Goal: Information Seeking & Learning: Learn about a topic

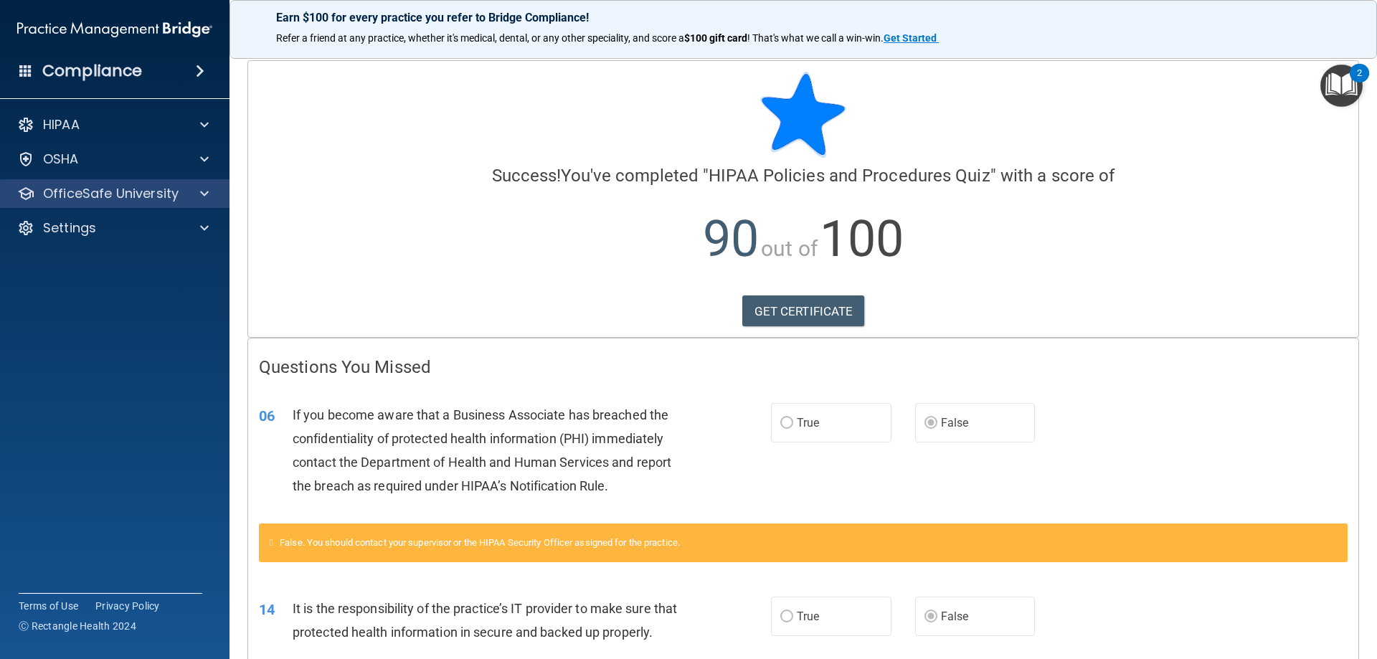
click at [169, 202] on div "OfficeSafe University" at bounding box center [115, 193] width 230 height 29
click at [190, 196] on div at bounding box center [202, 193] width 36 height 17
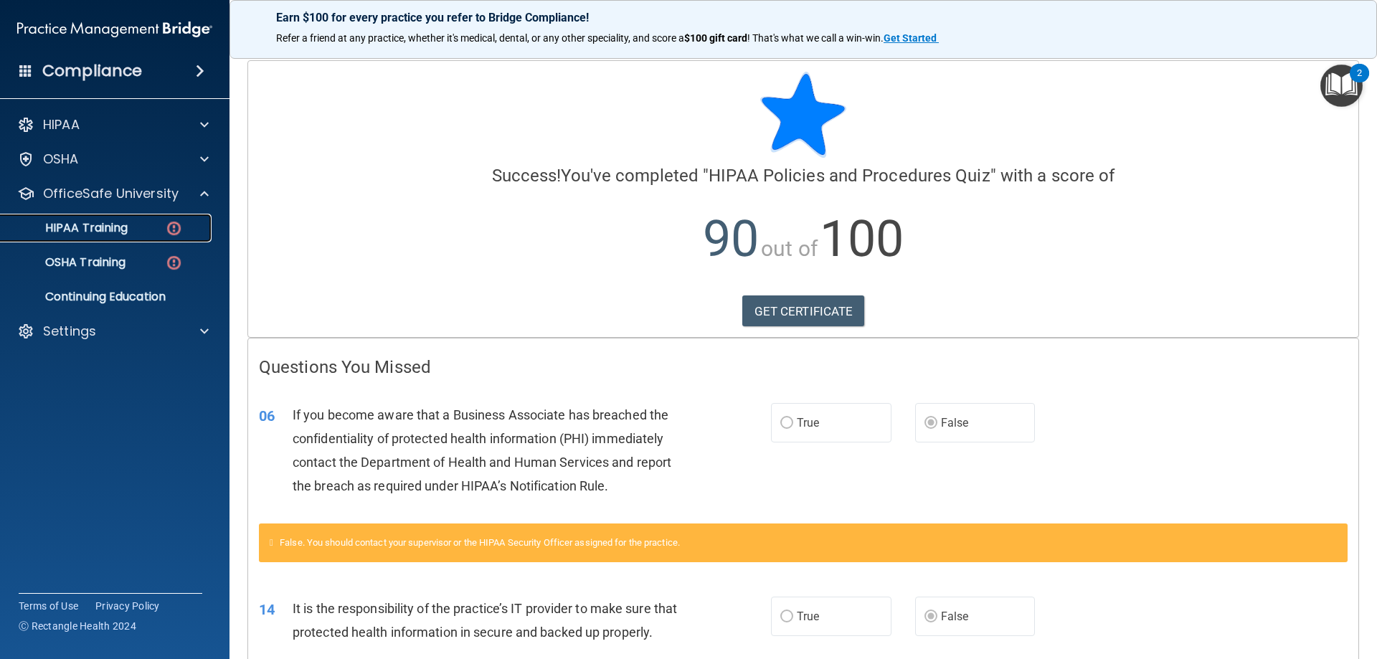
click at [141, 226] on div "HIPAA Training" at bounding box center [107, 228] width 196 height 14
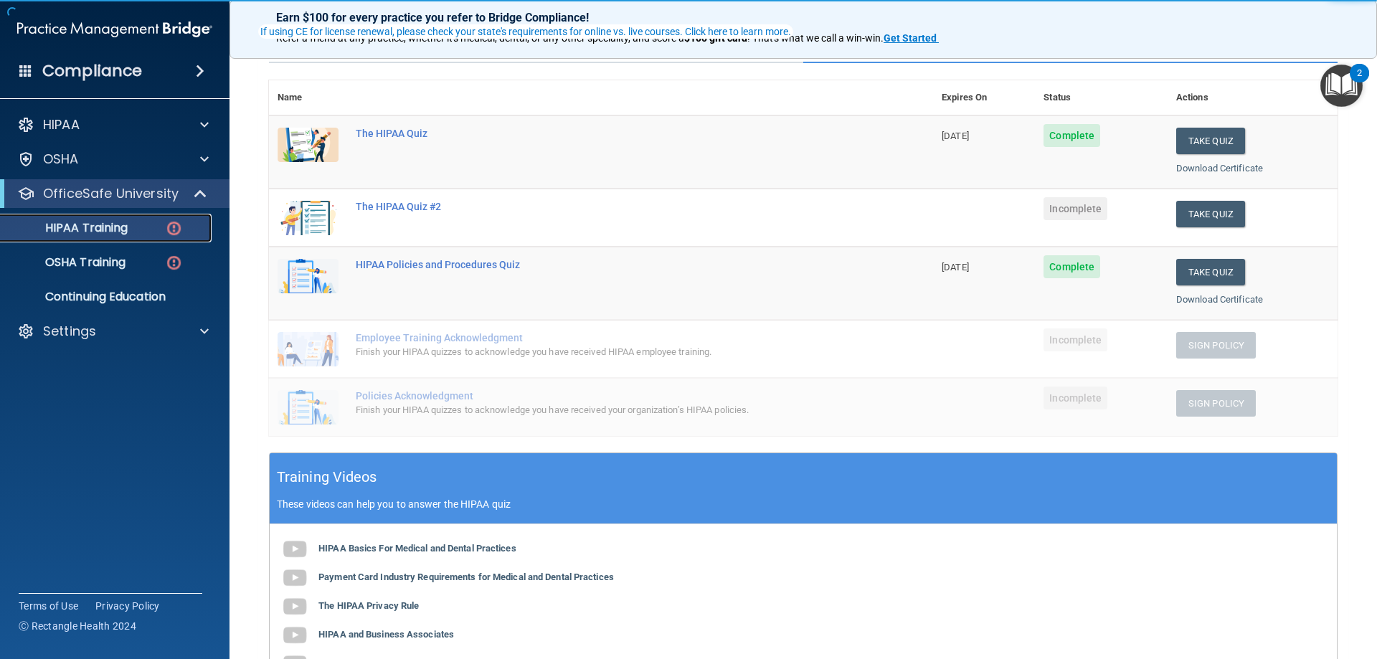
scroll to position [143, 0]
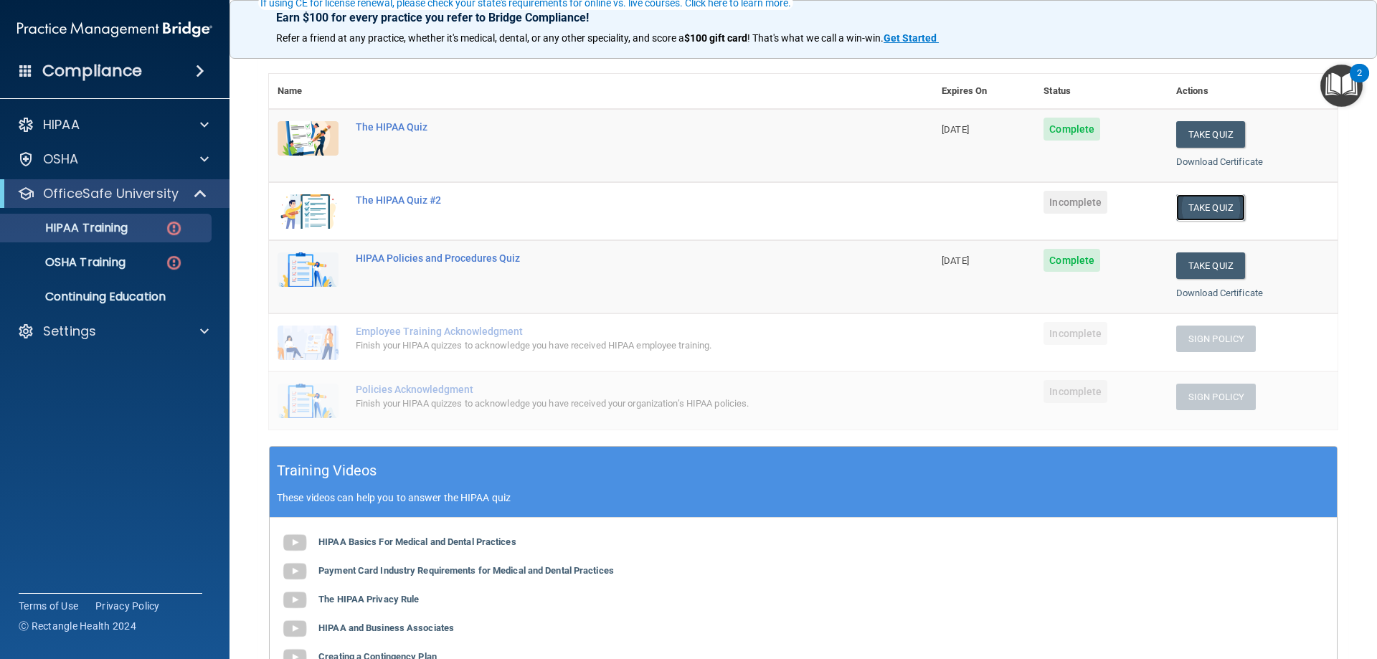
click at [1189, 207] on button "Take Quiz" at bounding box center [1211, 207] width 69 height 27
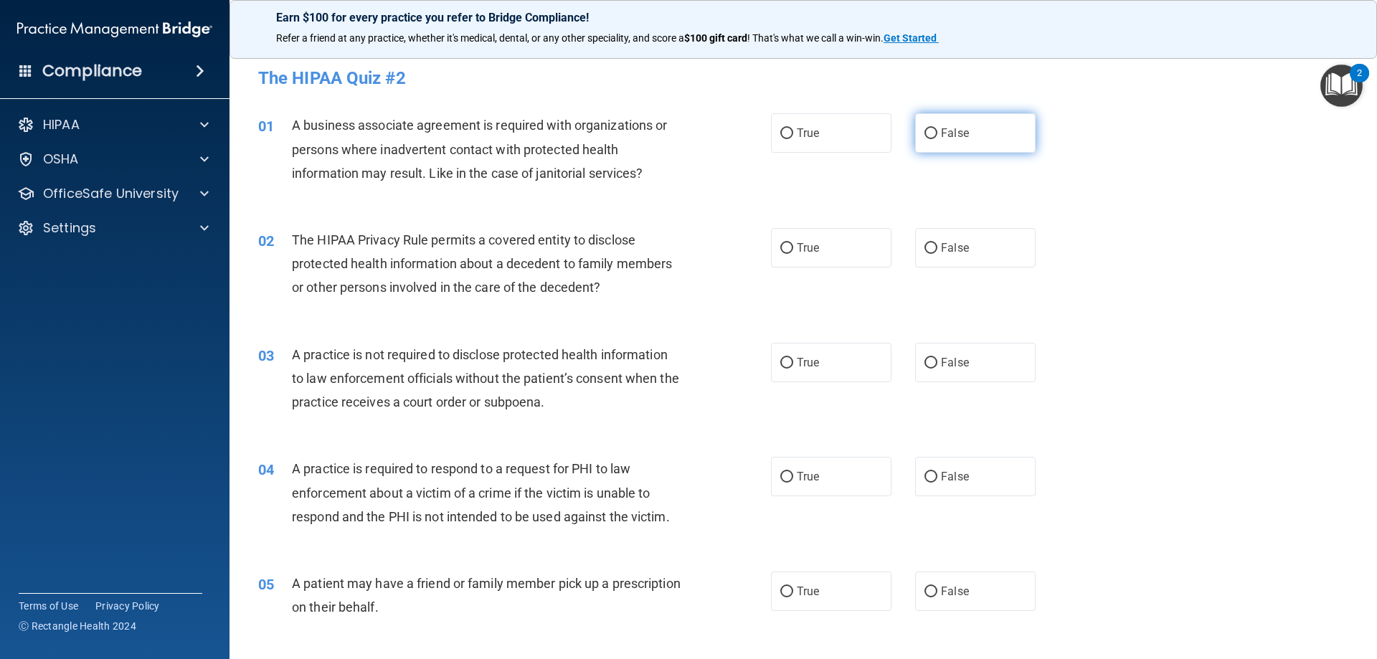
click at [970, 136] on label "False" at bounding box center [975, 132] width 121 height 39
click at [938, 136] on input "False" at bounding box center [931, 133] width 13 height 11
radio input "true"
click at [786, 249] on input "True" at bounding box center [787, 248] width 13 height 11
radio input "true"
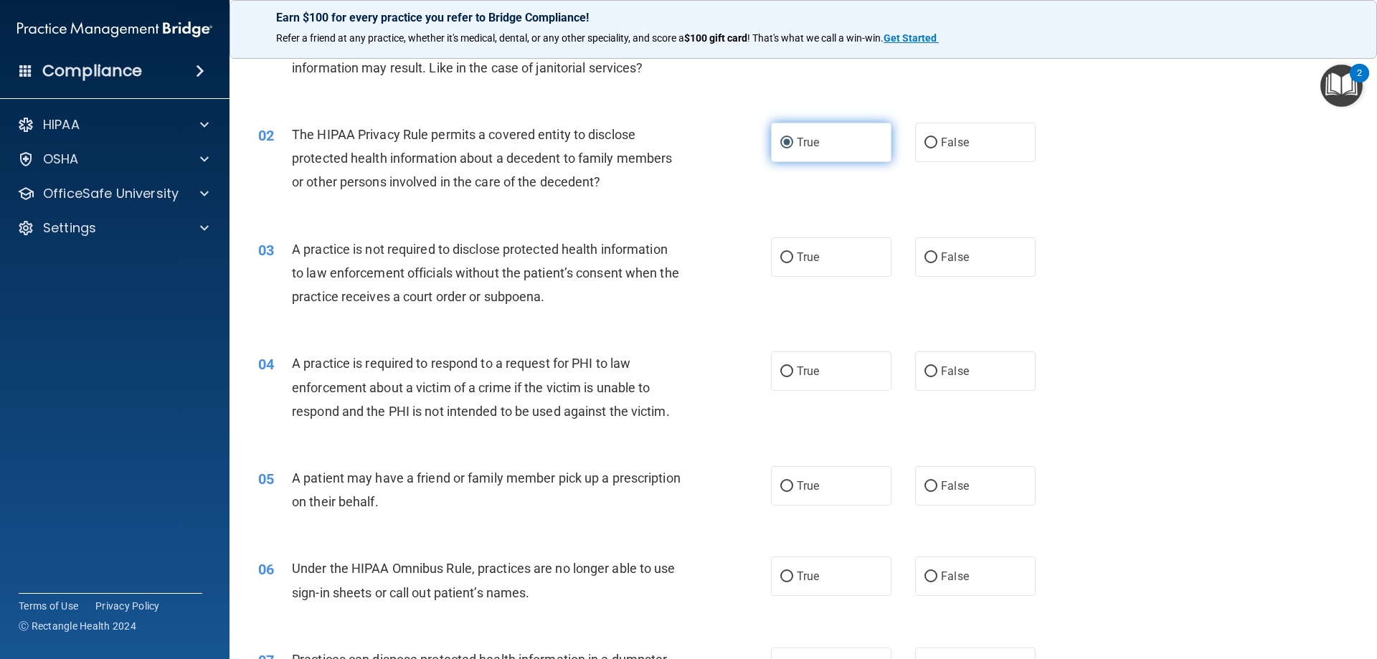
scroll to position [143, 0]
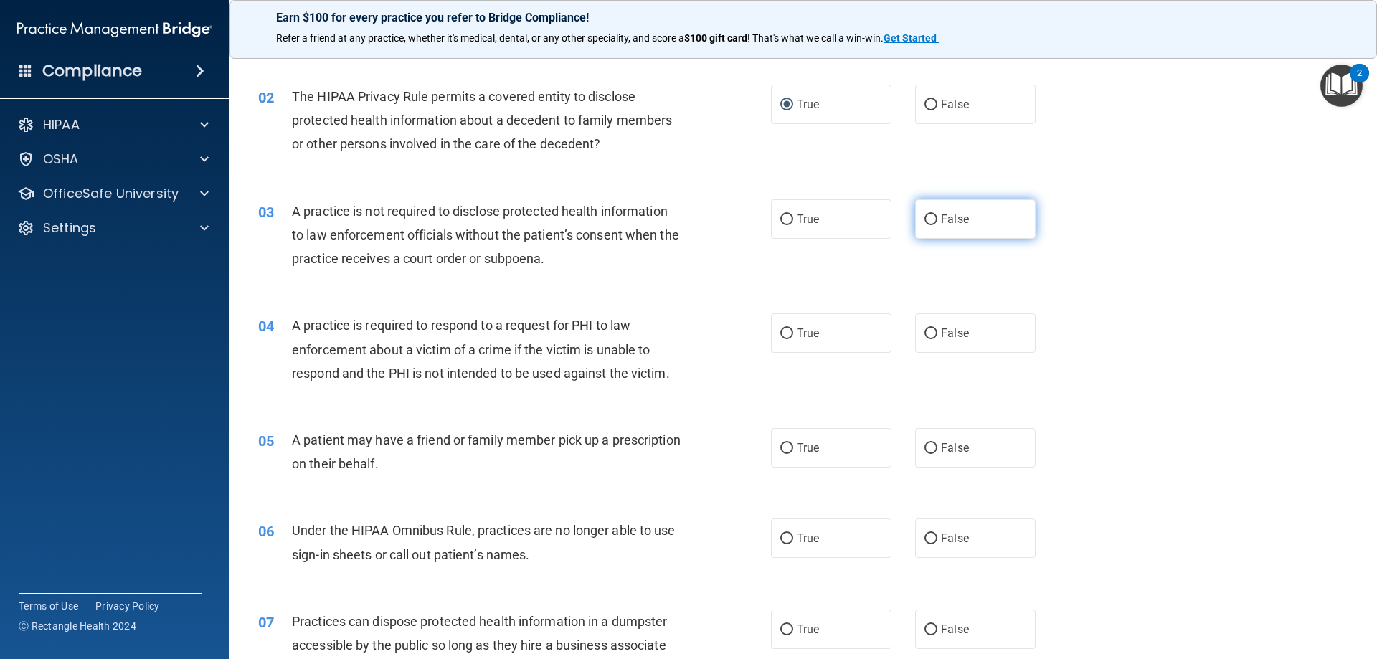
click at [933, 227] on label "False" at bounding box center [975, 218] width 121 height 39
click at [933, 225] on input "False" at bounding box center [931, 220] width 13 height 11
radio input "true"
click at [796, 320] on label "True" at bounding box center [831, 333] width 121 height 39
click at [793, 329] on input "True" at bounding box center [787, 334] width 13 height 11
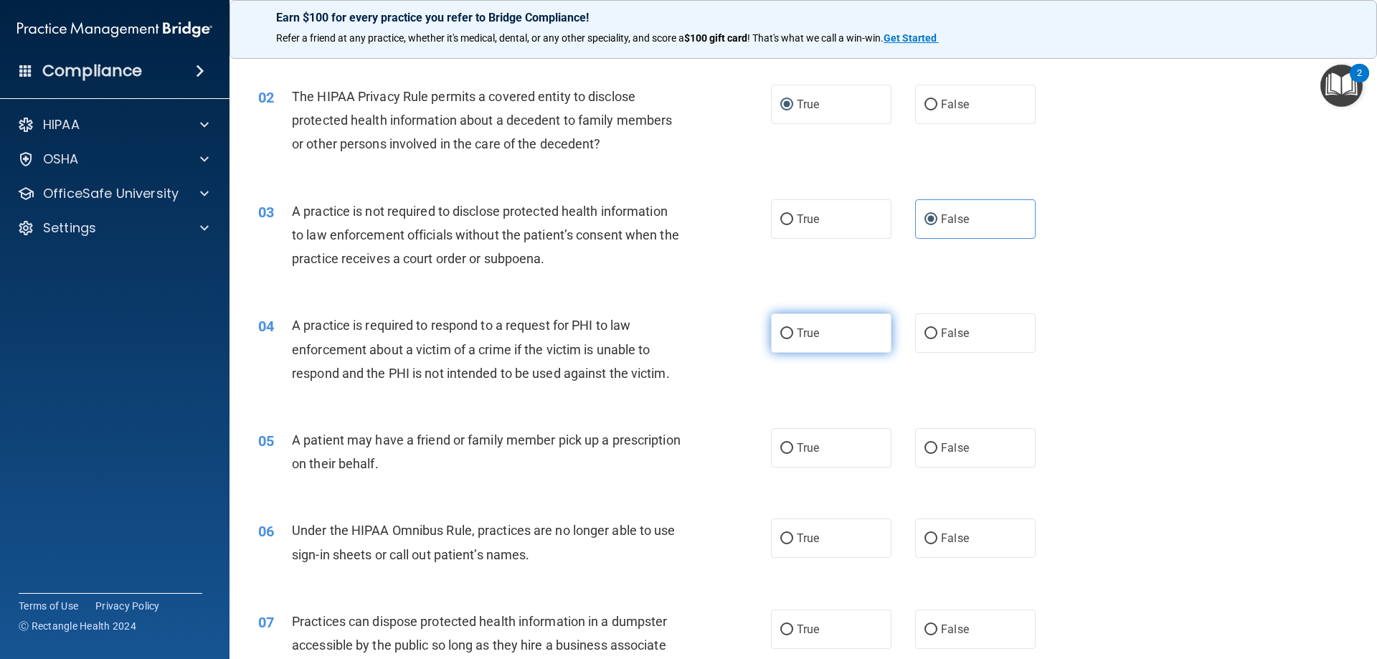
radio input "true"
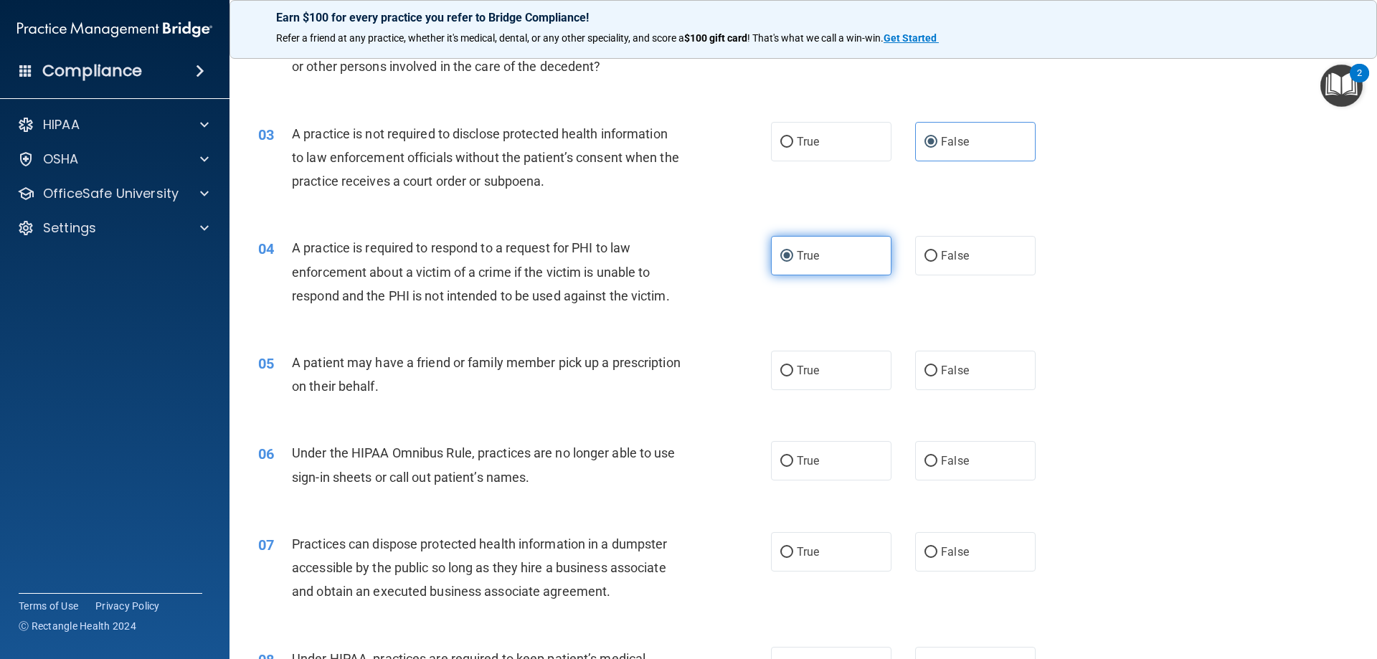
scroll to position [359, 0]
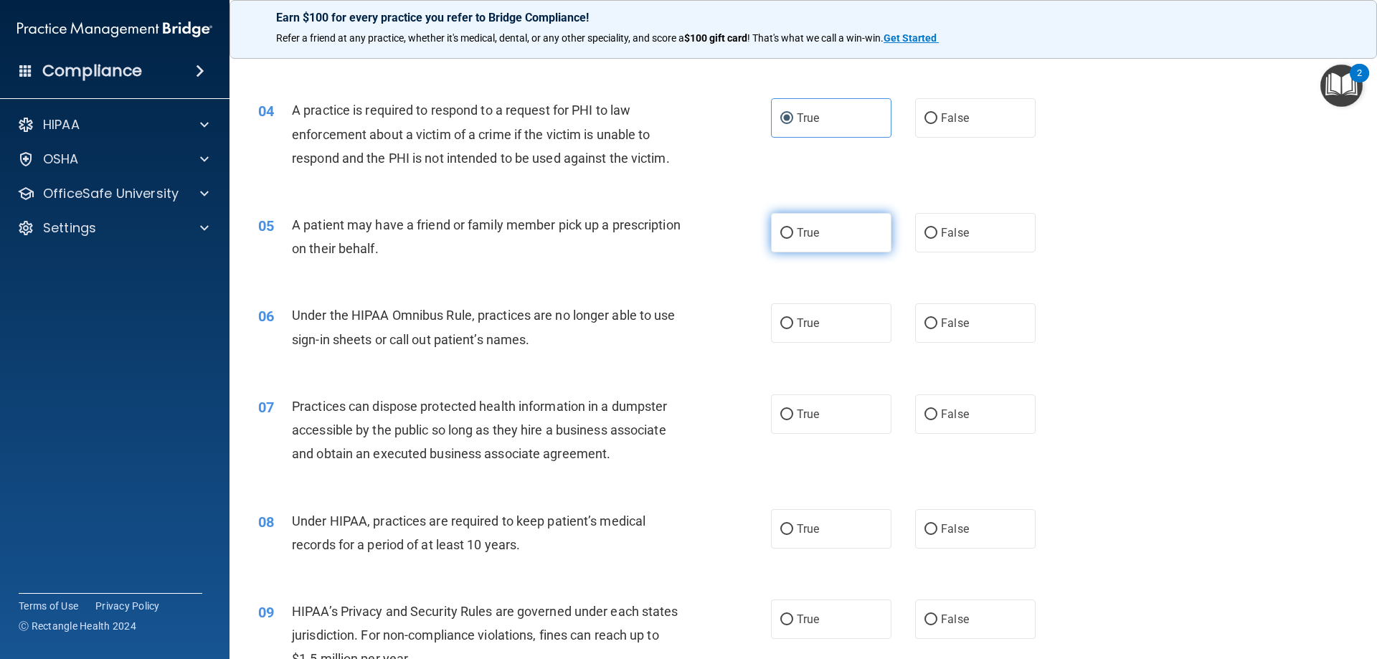
click at [804, 245] on label "True" at bounding box center [831, 232] width 121 height 39
click at [793, 239] on input "True" at bounding box center [787, 233] width 13 height 11
radio input "true"
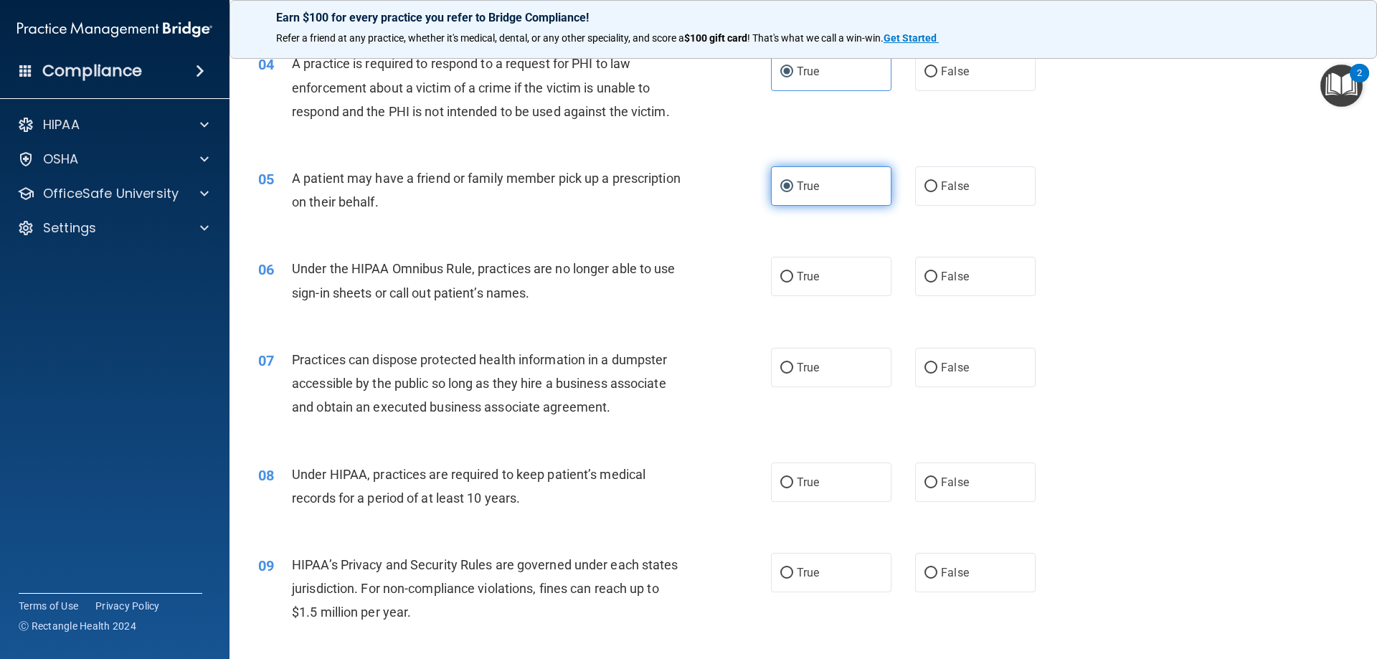
scroll to position [430, 0]
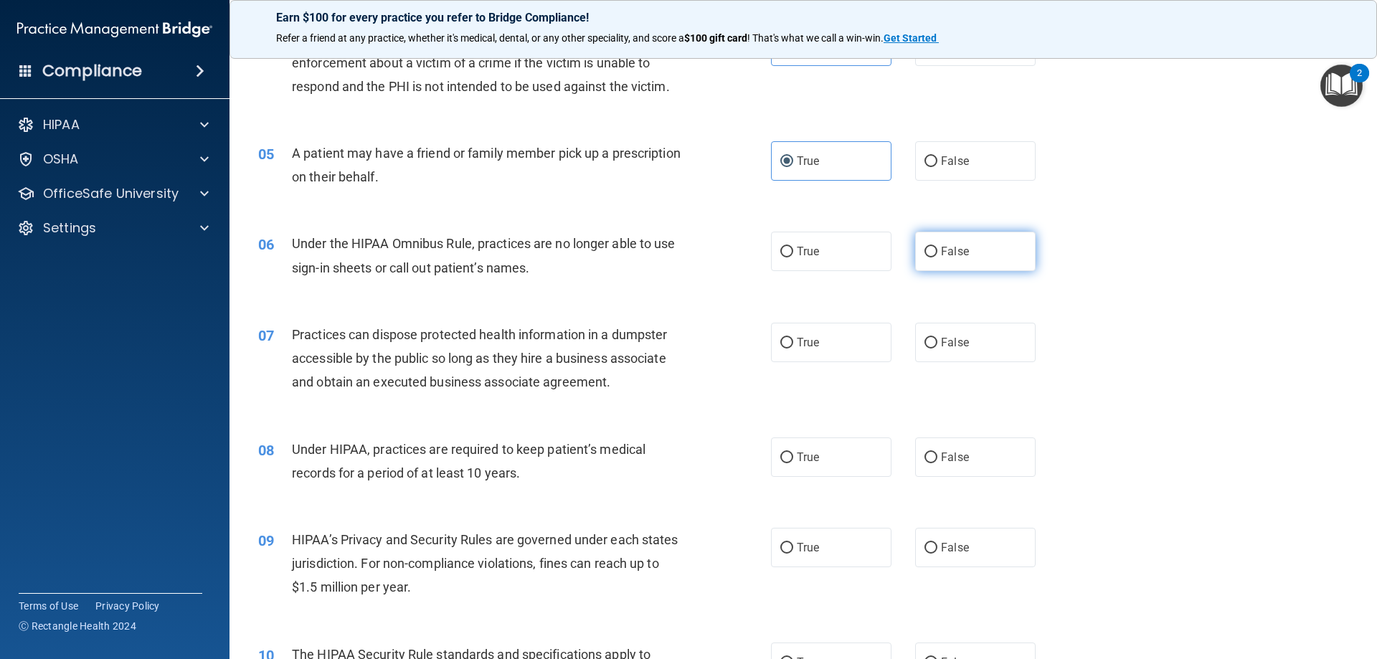
click at [923, 258] on label "False" at bounding box center [975, 251] width 121 height 39
click at [925, 258] on input "False" at bounding box center [931, 252] width 13 height 11
radio input "true"
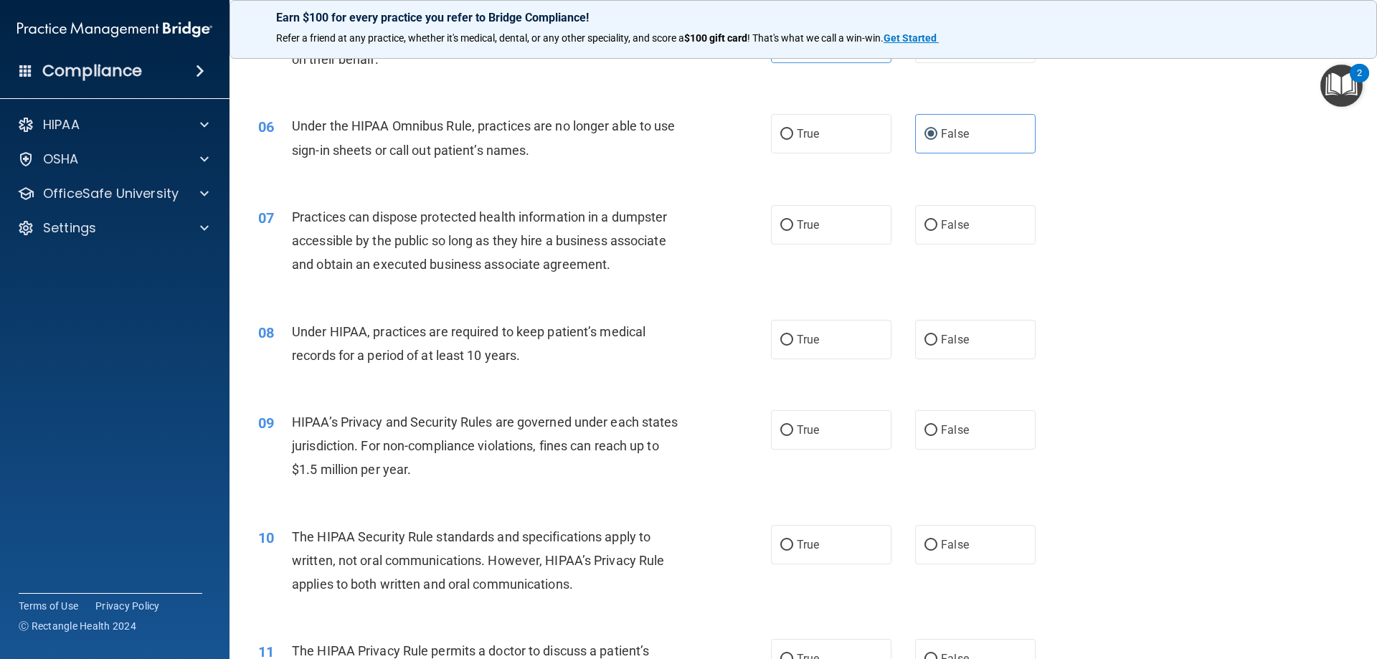
scroll to position [574, 0]
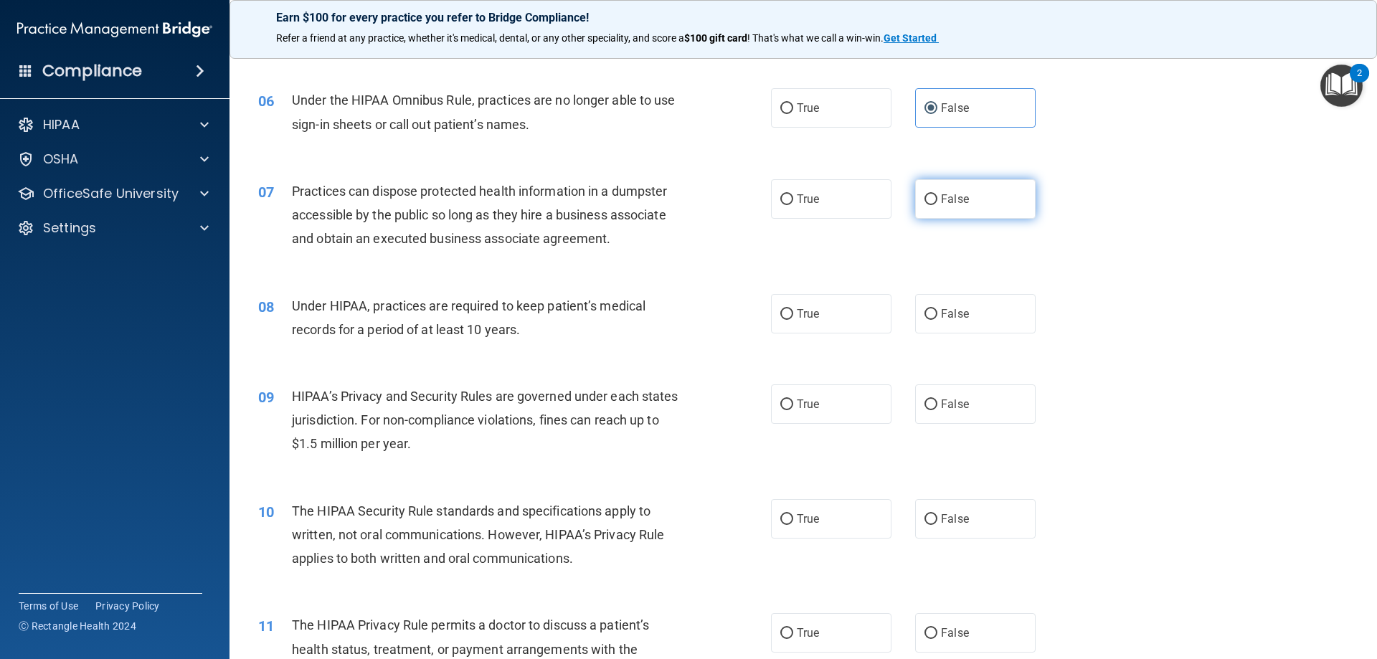
click at [934, 214] on label "False" at bounding box center [975, 198] width 121 height 39
click at [934, 205] on input "False" at bounding box center [931, 199] width 13 height 11
radio input "true"
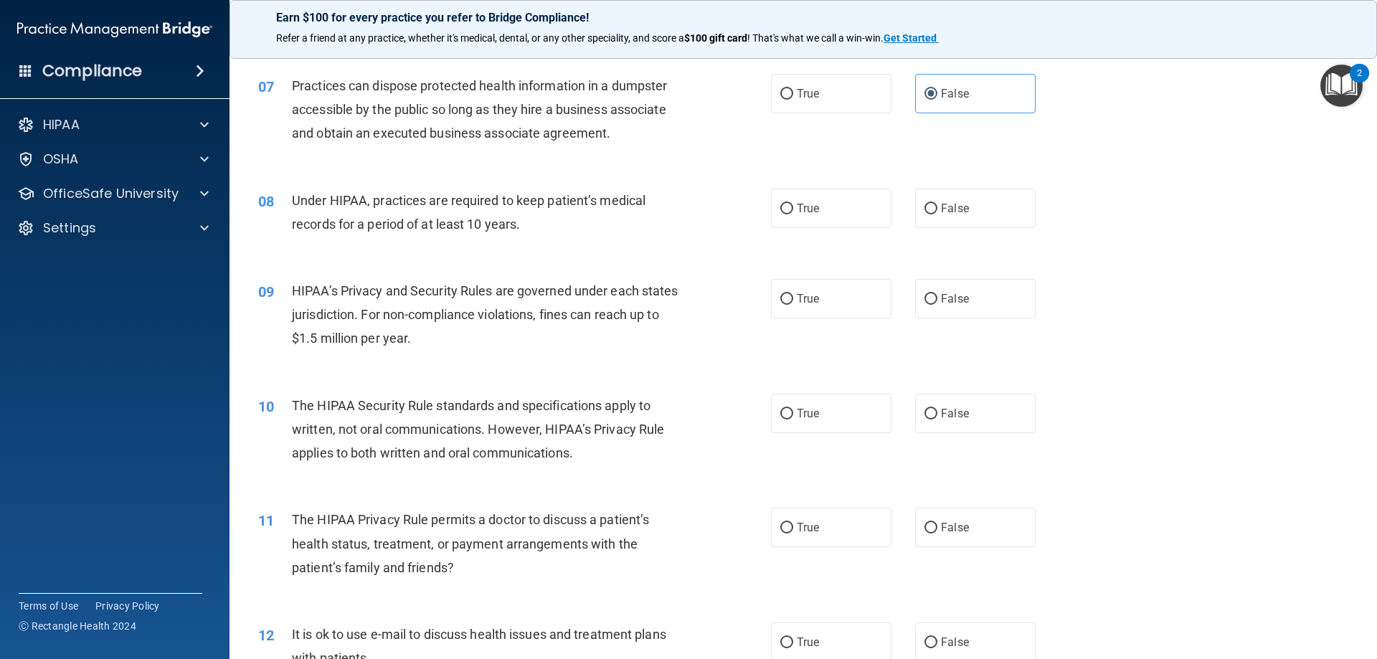
scroll to position [717, 0]
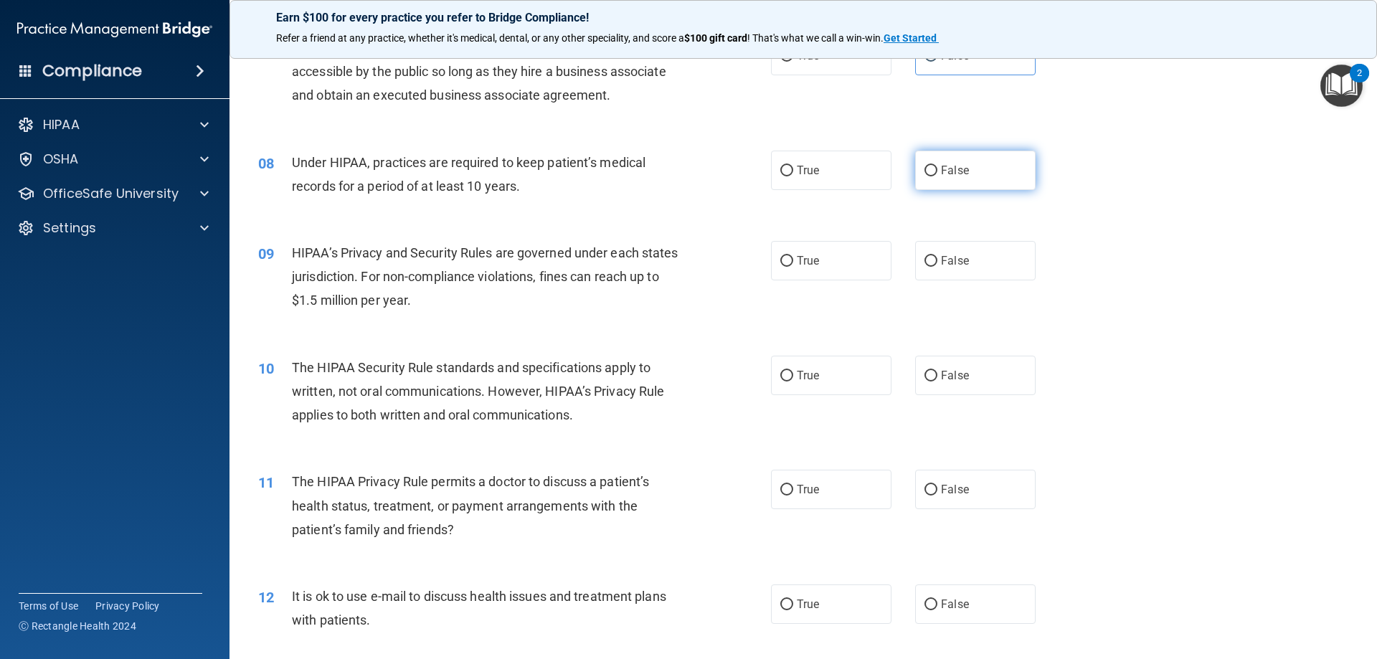
click at [943, 182] on label "False" at bounding box center [975, 170] width 121 height 39
click at [938, 176] on input "False" at bounding box center [931, 171] width 13 height 11
radio input "true"
click at [917, 269] on label "False" at bounding box center [975, 260] width 121 height 39
click at [925, 267] on input "False" at bounding box center [931, 261] width 13 height 11
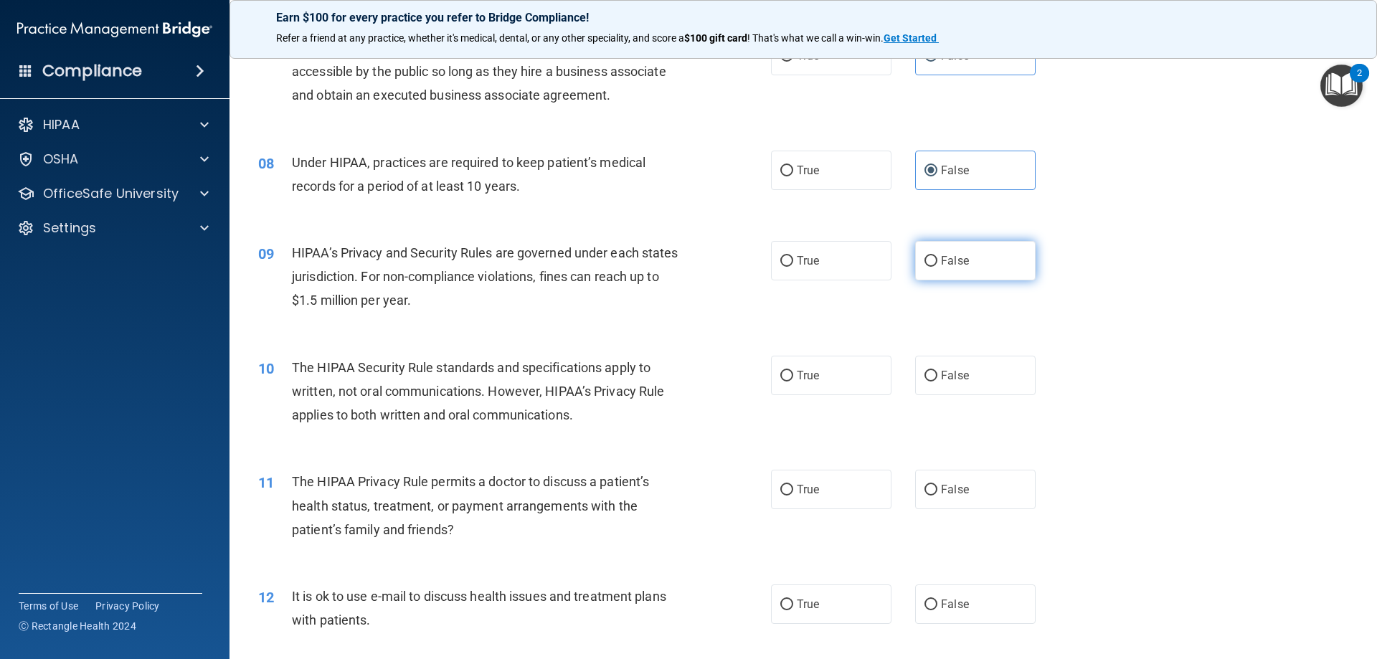
radio input "true"
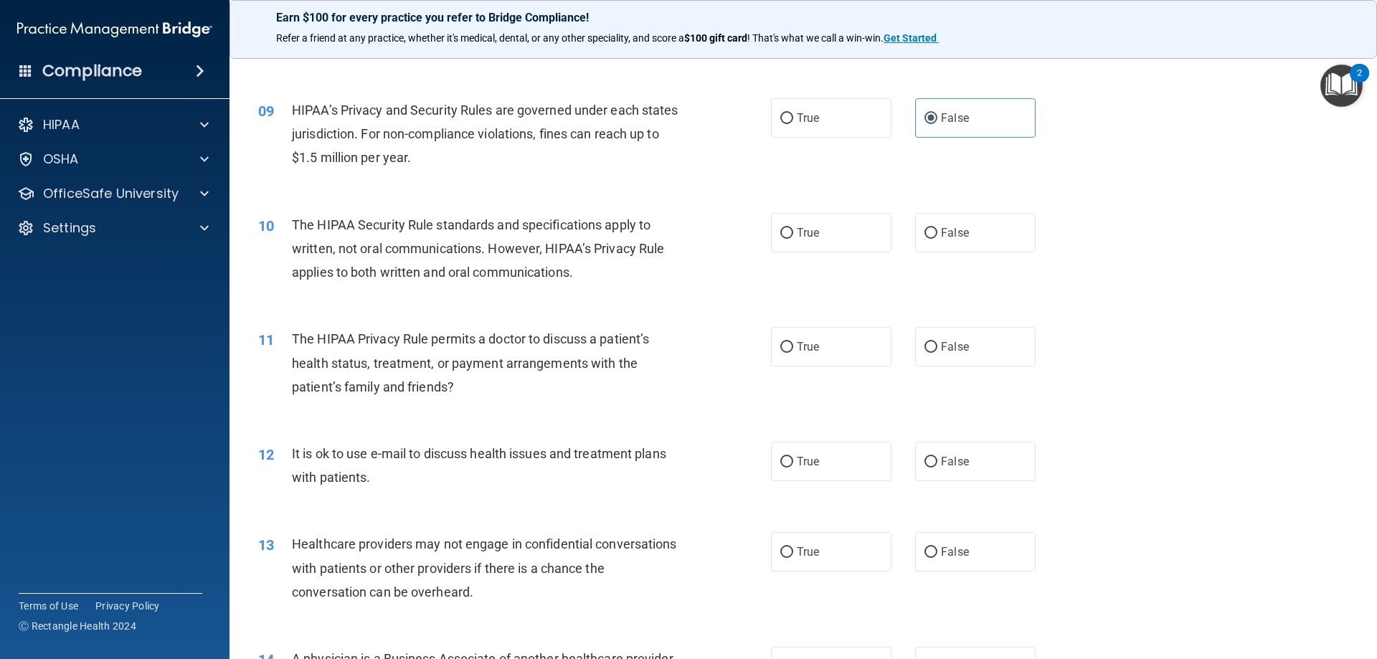
scroll to position [861, 0]
click at [819, 245] on label "True" at bounding box center [831, 231] width 121 height 39
click at [793, 238] on input "True" at bounding box center [787, 232] width 13 height 11
radio input "true"
click at [799, 354] on label "True" at bounding box center [831, 345] width 121 height 39
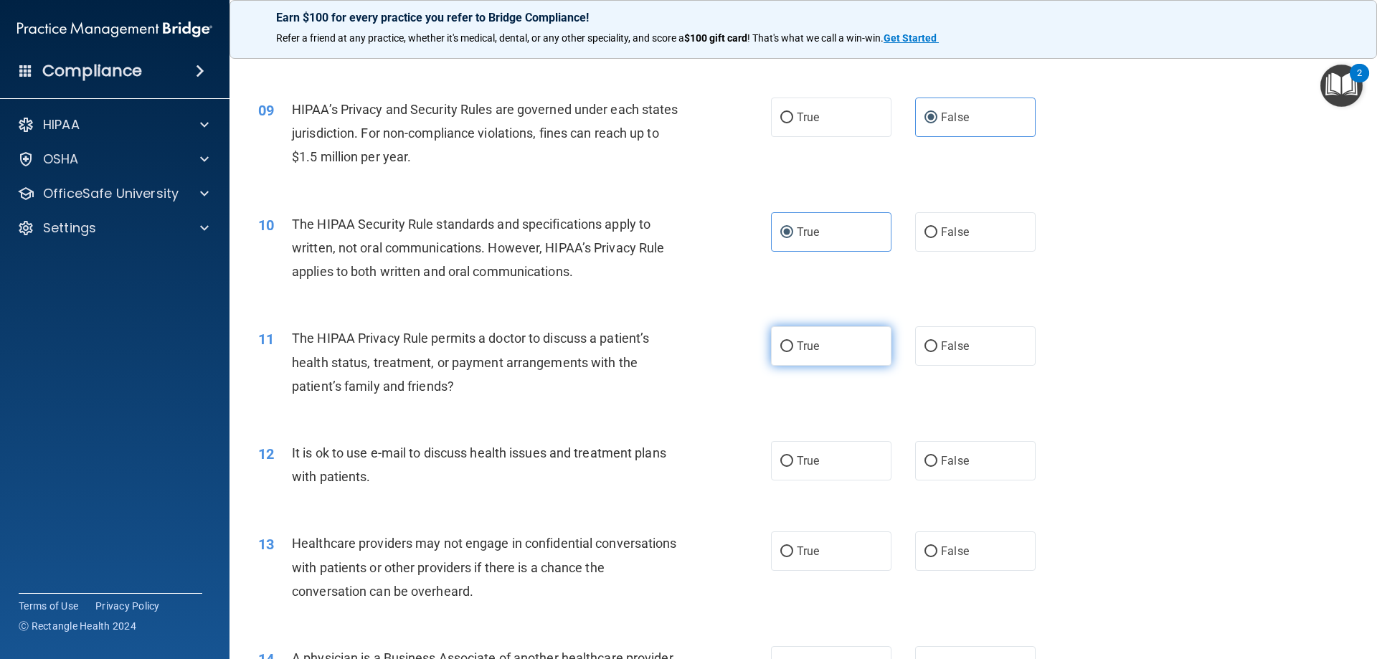
click at [793, 352] on input "True" at bounding box center [787, 346] width 13 height 11
radio input "true"
click at [824, 448] on label "True" at bounding box center [831, 460] width 121 height 39
click at [793, 456] on input "True" at bounding box center [787, 461] width 13 height 11
radio input "true"
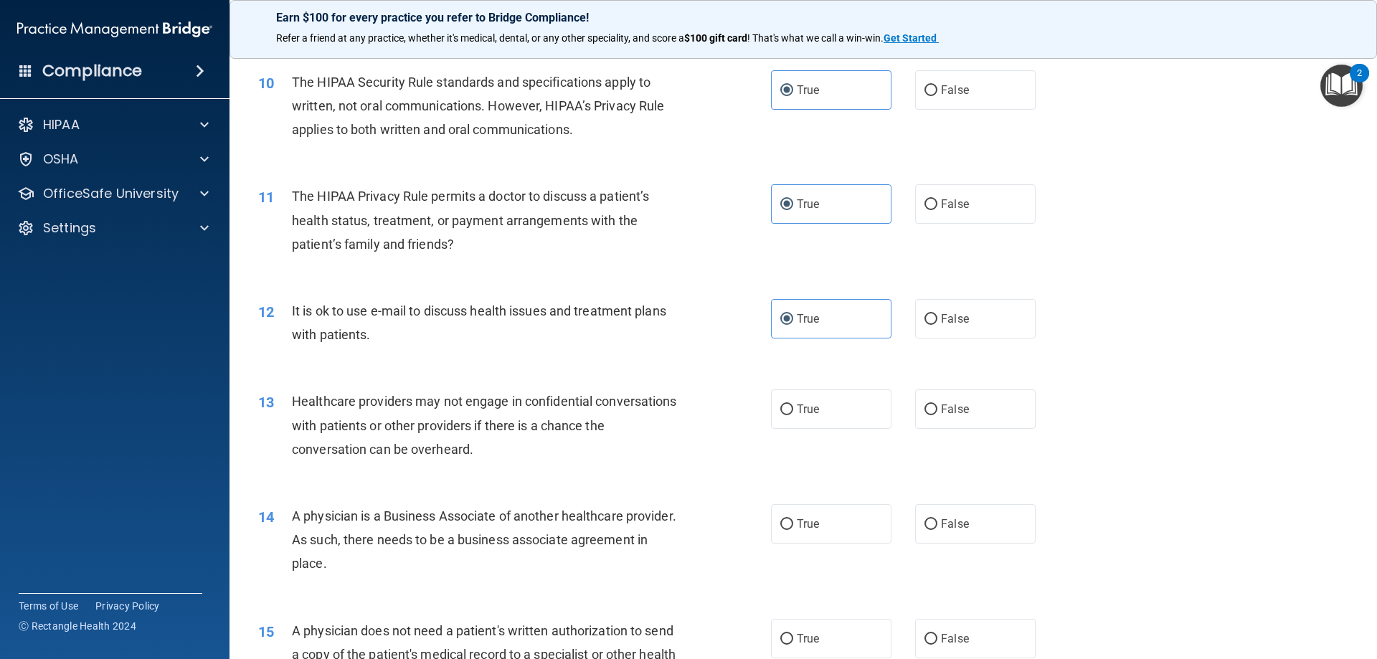
scroll to position [1004, 0]
click at [915, 427] on label "False" at bounding box center [975, 407] width 121 height 39
click at [925, 414] on input "False" at bounding box center [931, 408] width 13 height 11
radio input "true"
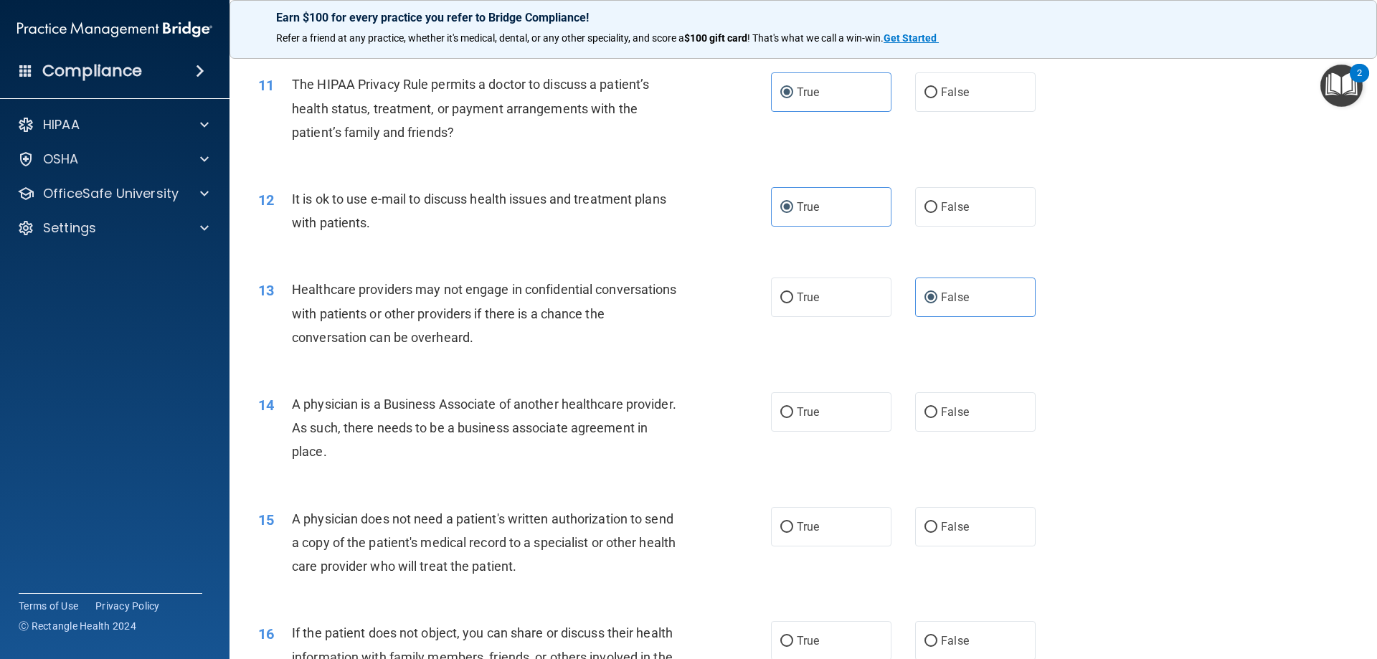
scroll to position [1148, 0]
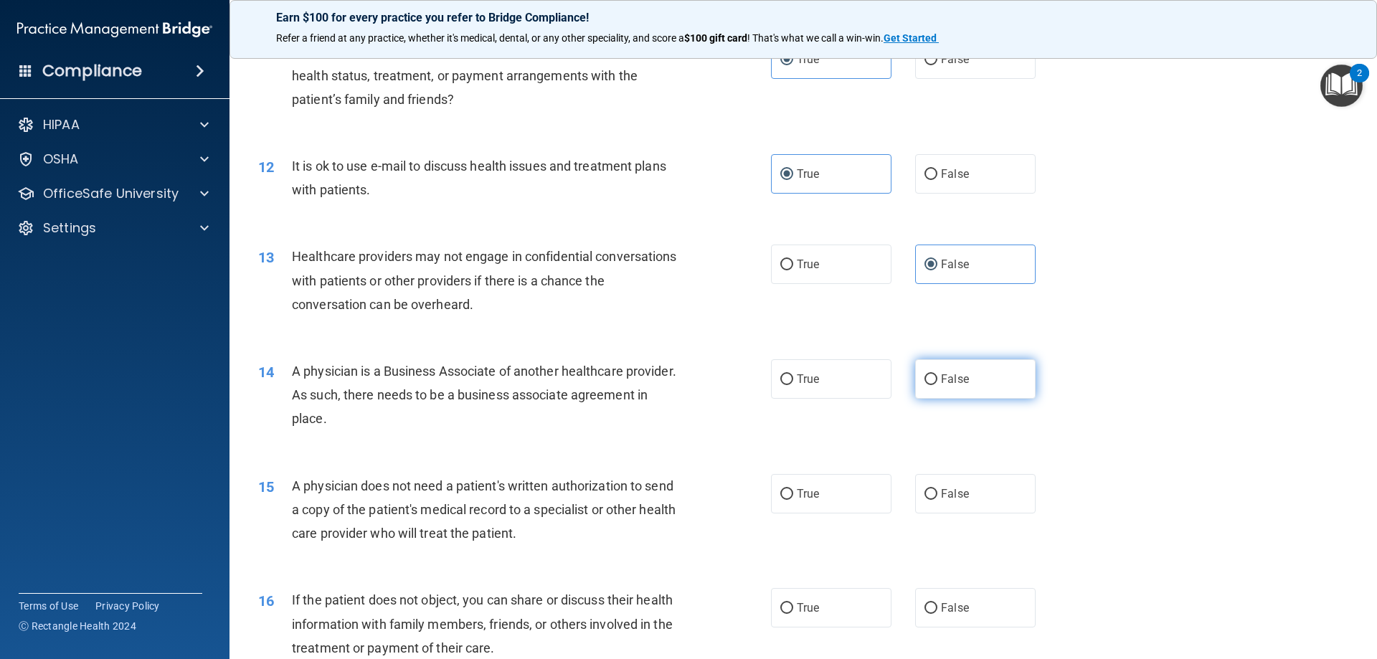
click at [957, 385] on span "False" at bounding box center [955, 379] width 28 height 14
click at [938, 385] on input "False" at bounding box center [931, 379] width 13 height 11
radio input "true"
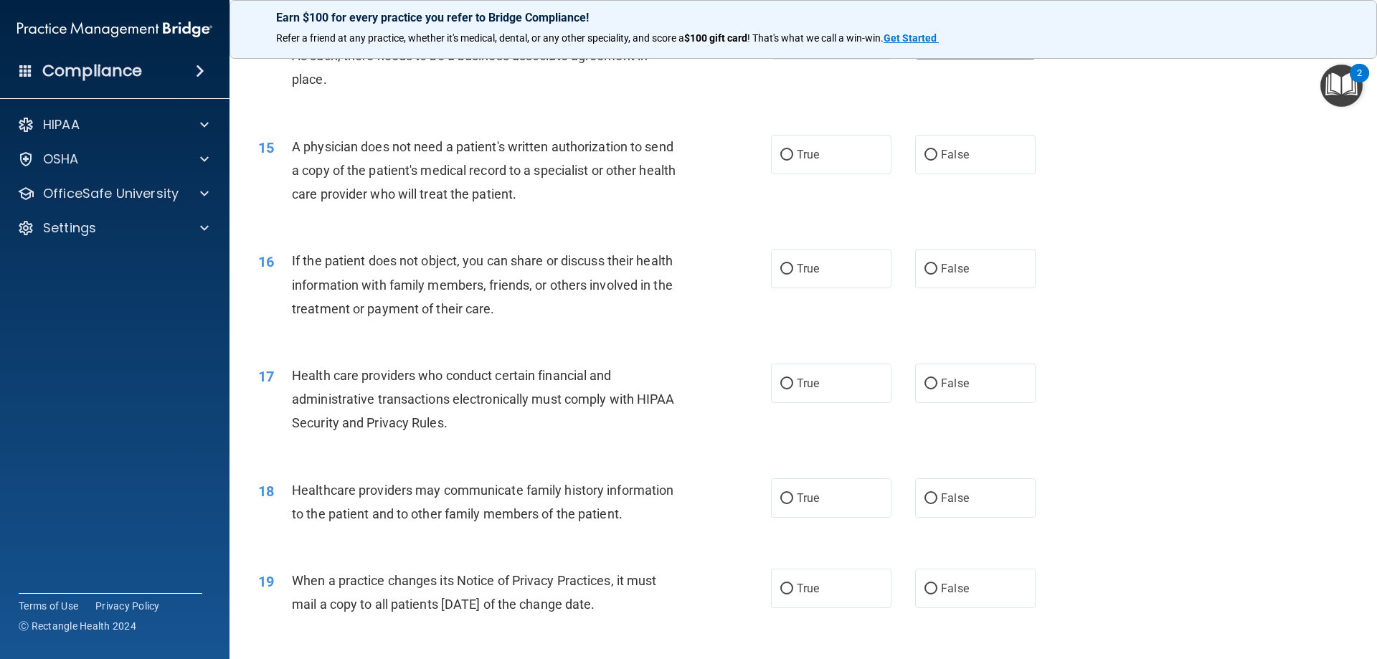
scroll to position [1507, 0]
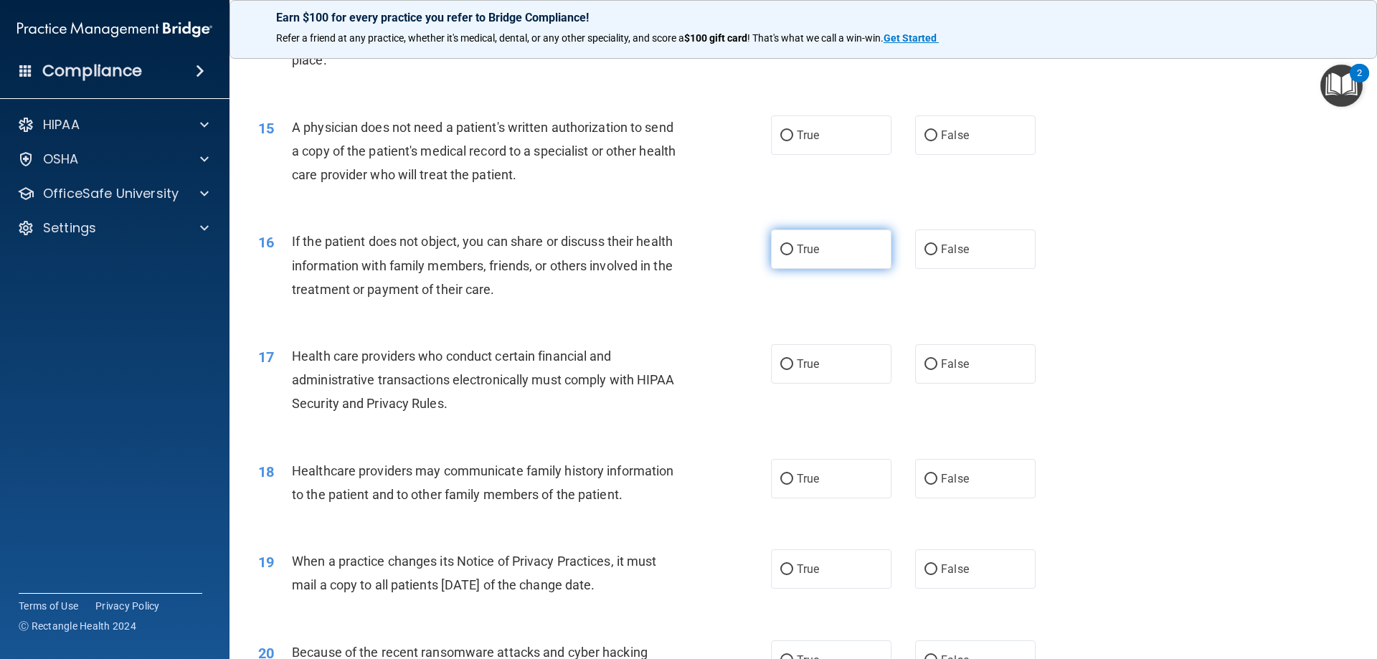
click at [802, 230] on label "True" at bounding box center [831, 249] width 121 height 39
click at [793, 245] on input "True" at bounding box center [787, 250] width 13 height 11
radio input "true"
click at [812, 149] on label "True" at bounding box center [831, 135] width 121 height 39
click at [793, 141] on input "True" at bounding box center [787, 136] width 13 height 11
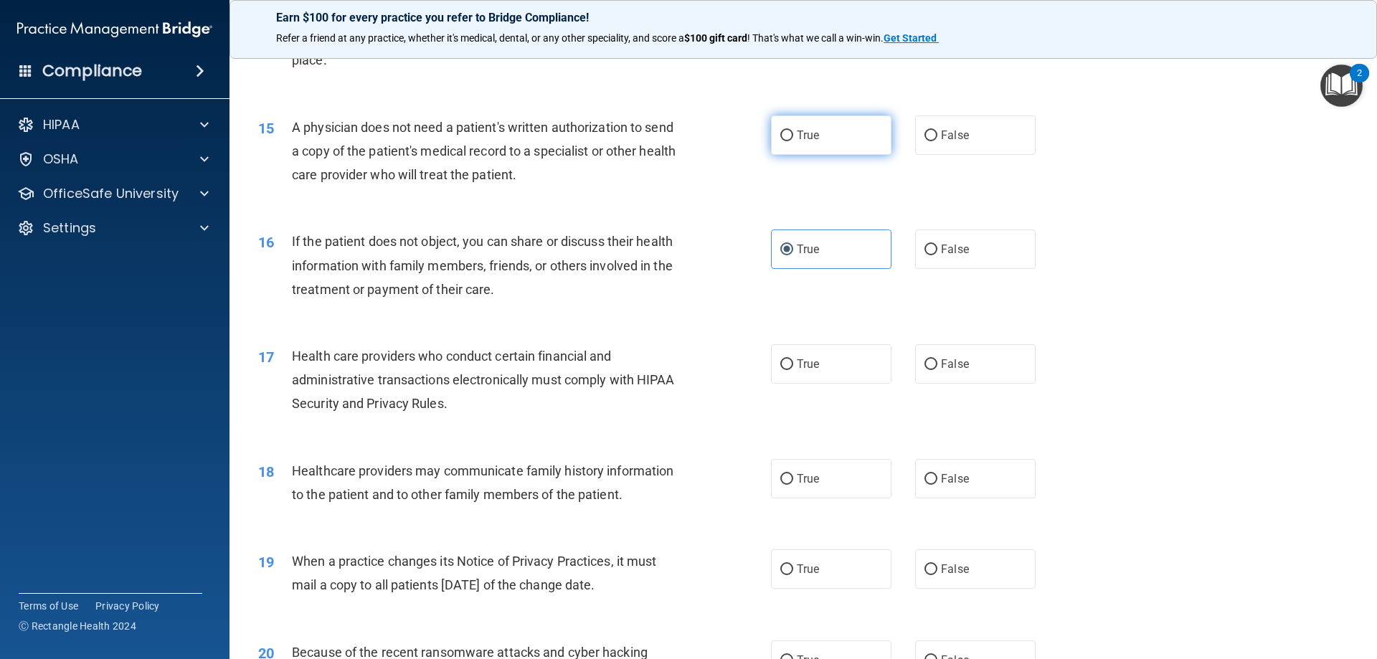
radio input "true"
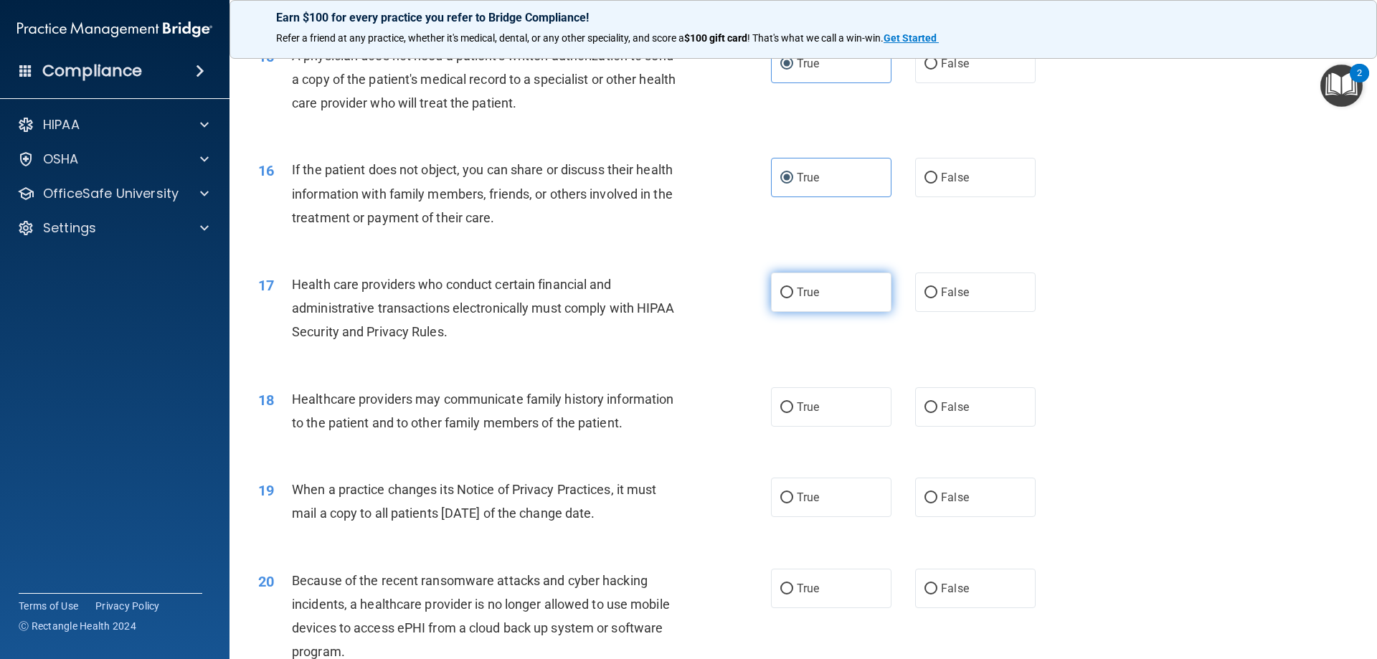
click at [806, 292] on span "True" at bounding box center [808, 293] width 22 height 14
click at [793, 292] on input "True" at bounding box center [787, 293] width 13 height 11
radio input "true"
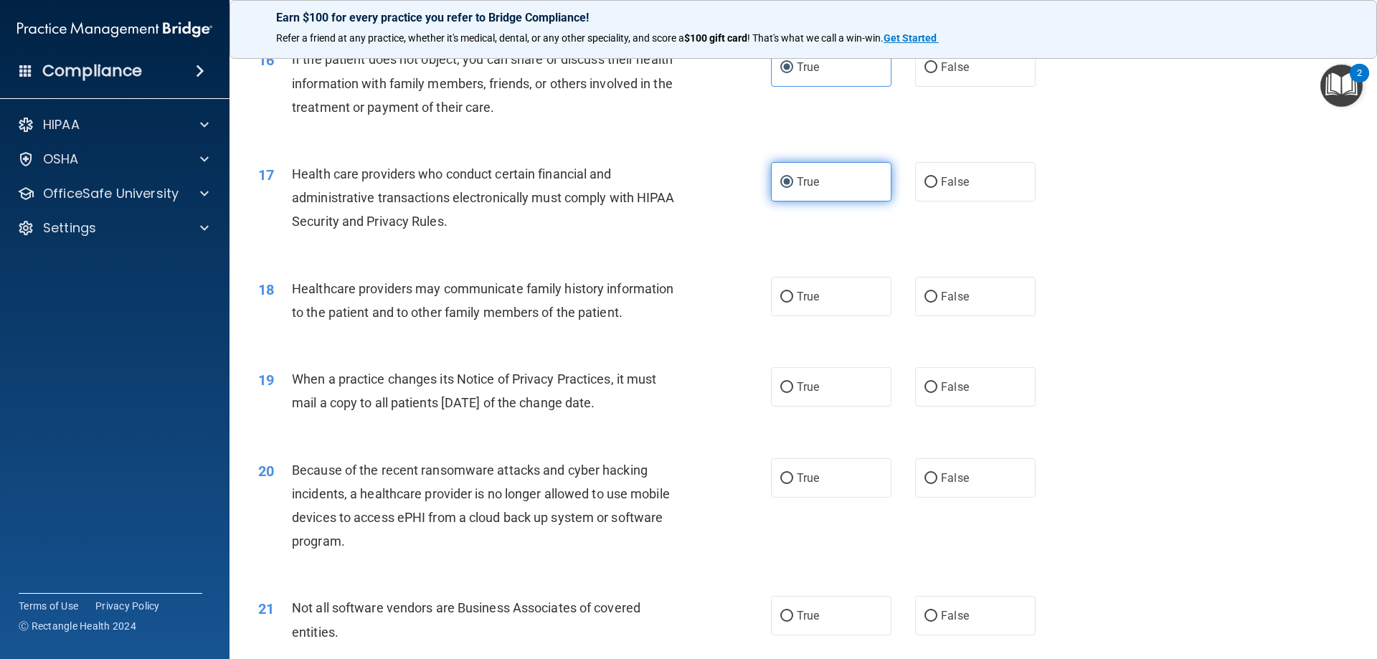
scroll to position [1722, 0]
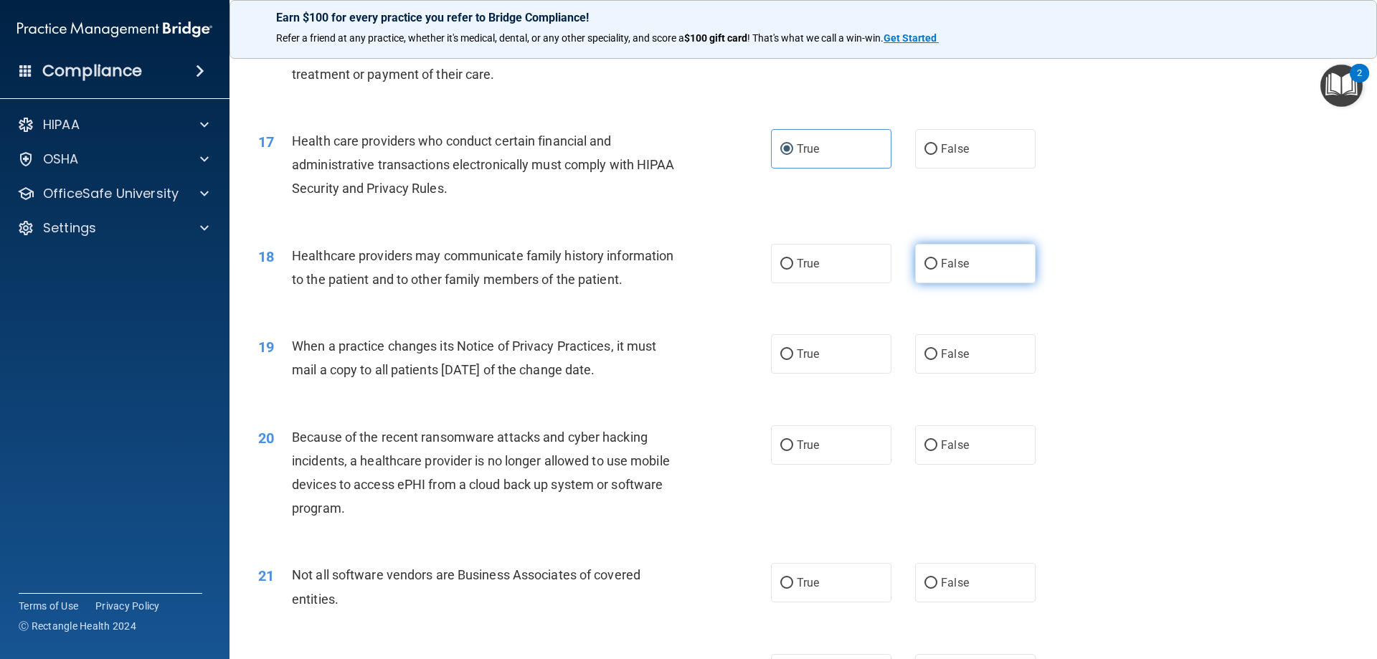
click at [921, 271] on label "False" at bounding box center [975, 263] width 121 height 39
click at [925, 270] on input "False" at bounding box center [931, 264] width 13 height 11
radio input "true"
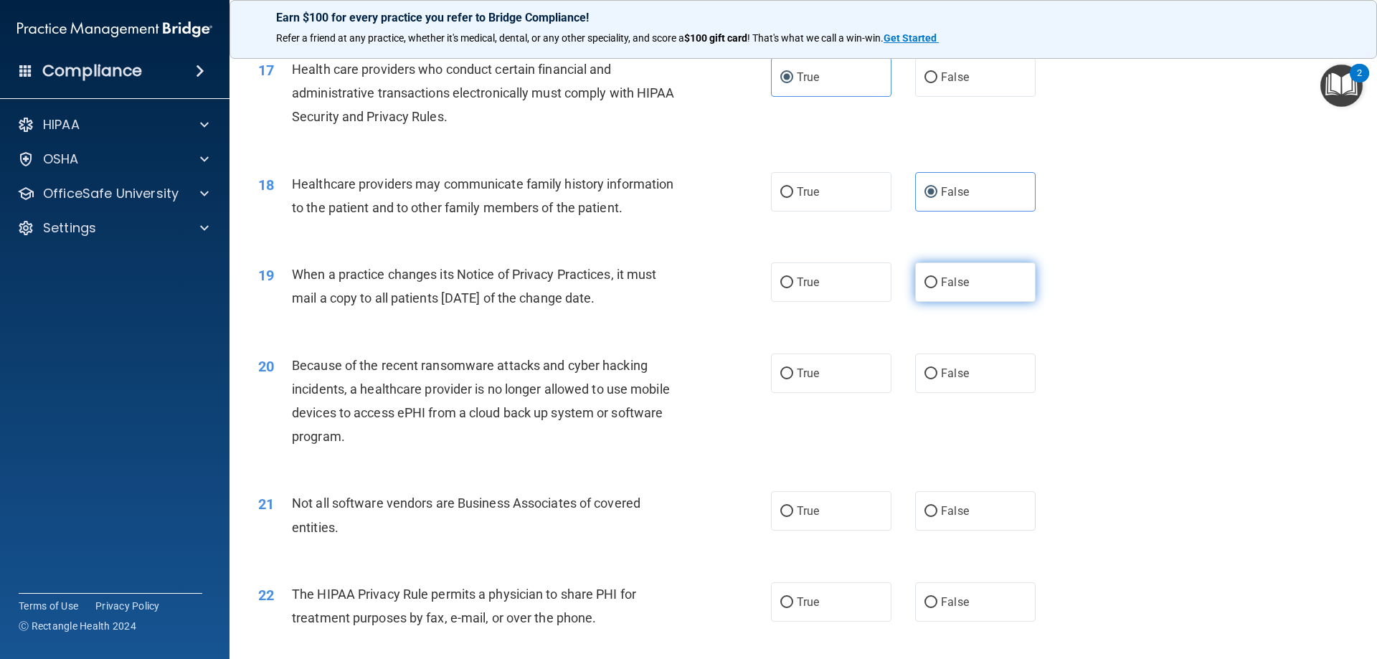
click at [920, 296] on label "False" at bounding box center [975, 282] width 121 height 39
click at [925, 288] on input "False" at bounding box center [931, 283] width 13 height 11
radio input "true"
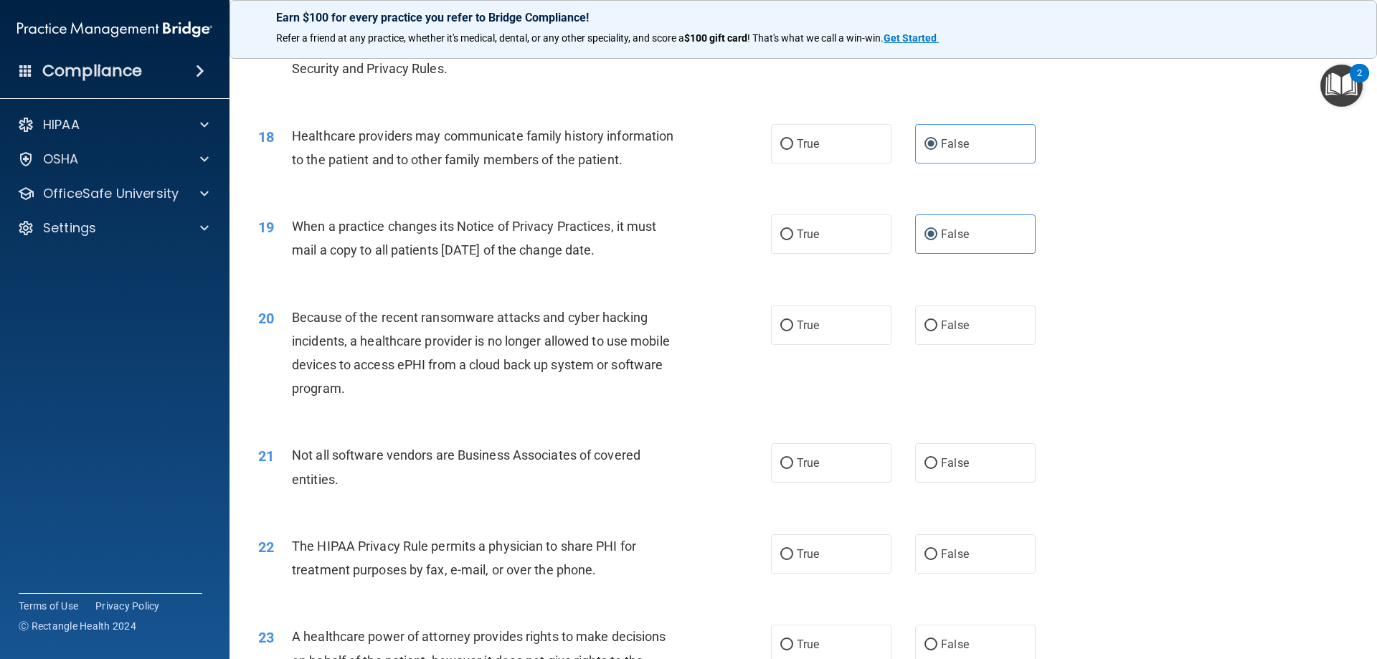
scroll to position [1937, 0]
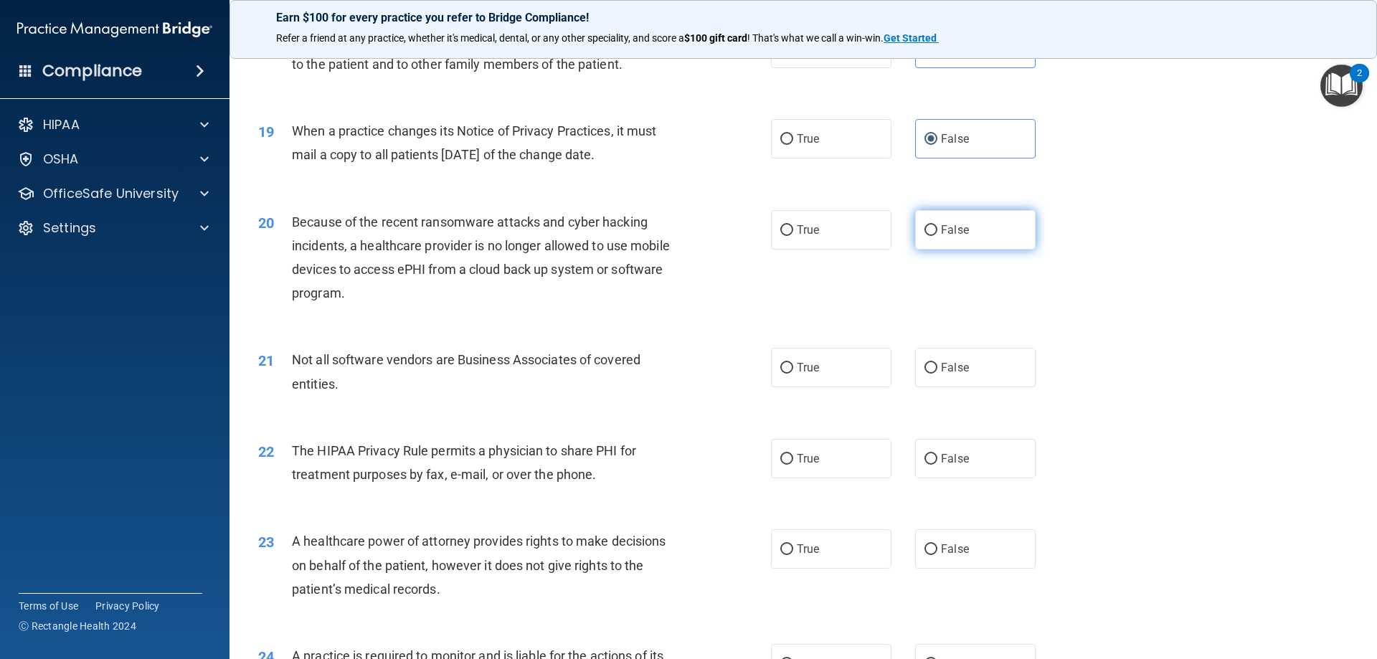
click at [923, 237] on label "False" at bounding box center [975, 229] width 121 height 39
click at [925, 236] on input "False" at bounding box center [931, 230] width 13 height 11
radio input "true"
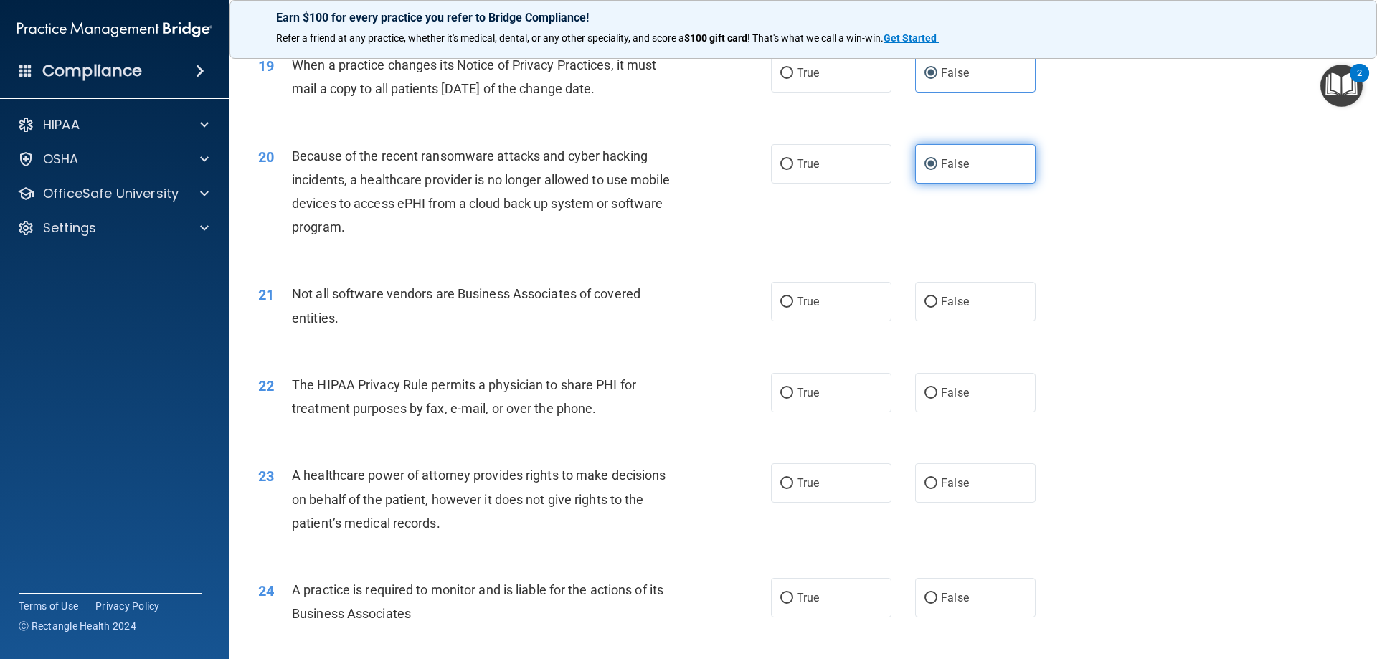
scroll to position [2080, 0]
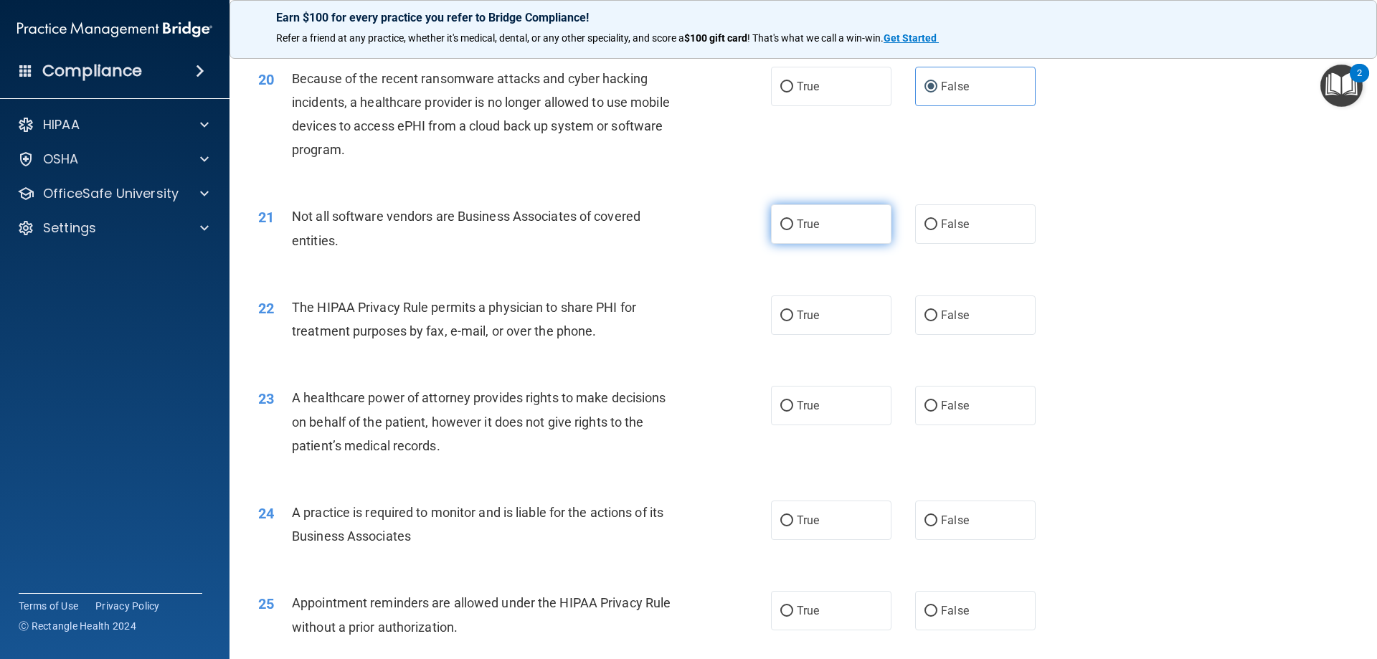
click at [791, 220] on label "True" at bounding box center [831, 223] width 121 height 39
click at [791, 220] on input "True" at bounding box center [787, 225] width 13 height 11
radio input "true"
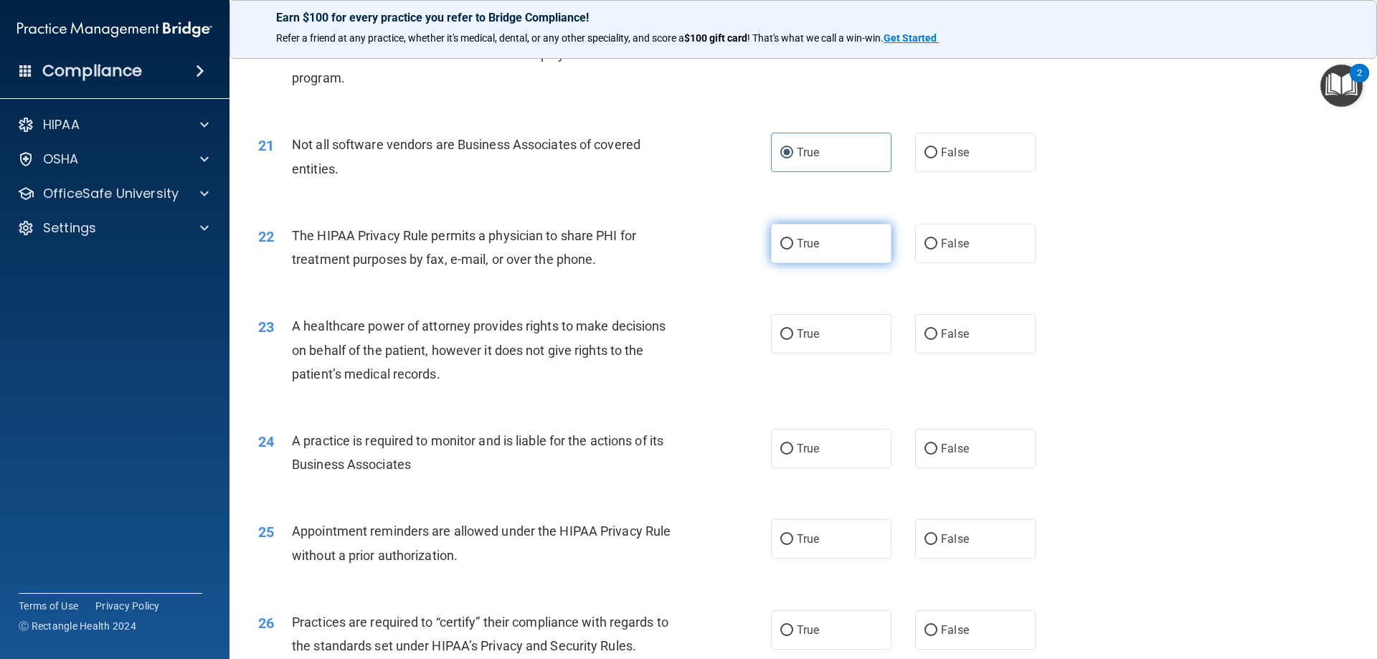
click at [836, 240] on label "True" at bounding box center [831, 243] width 121 height 39
click at [793, 240] on input "True" at bounding box center [787, 244] width 13 height 11
radio input "true"
click at [930, 332] on input "False" at bounding box center [931, 334] width 13 height 11
radio input "true"
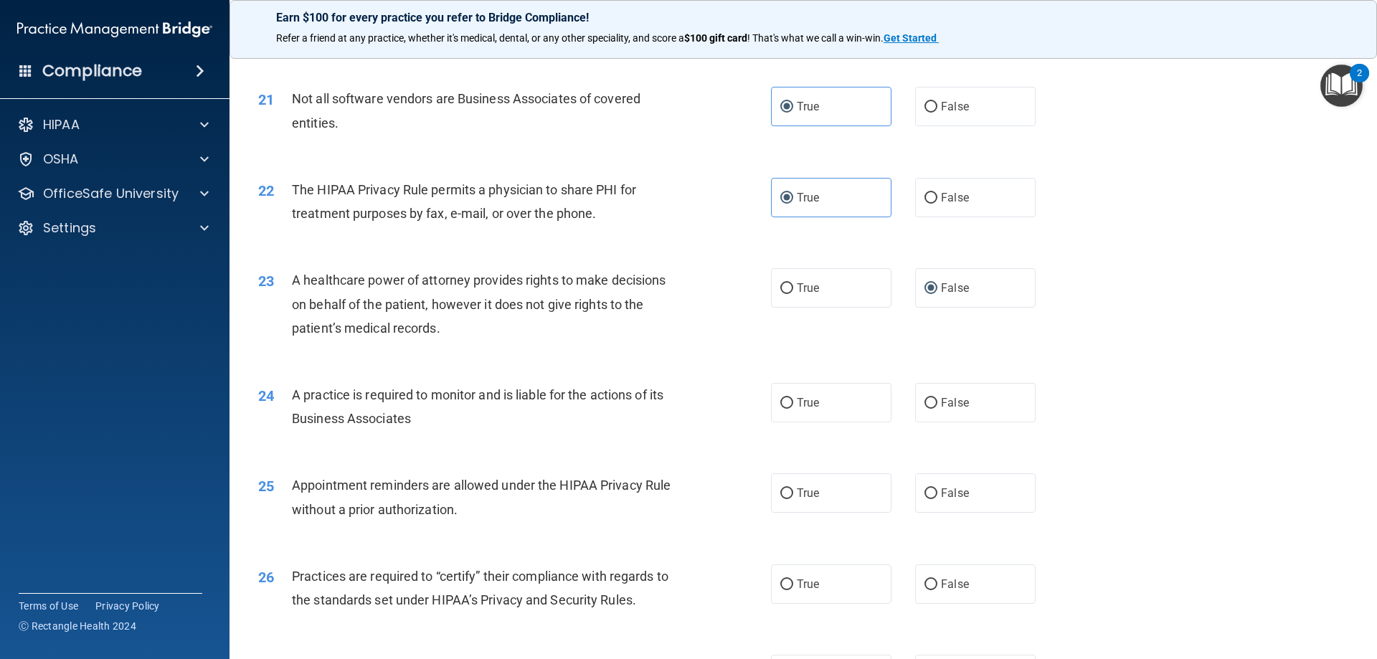
scroll to position [2224, 0]
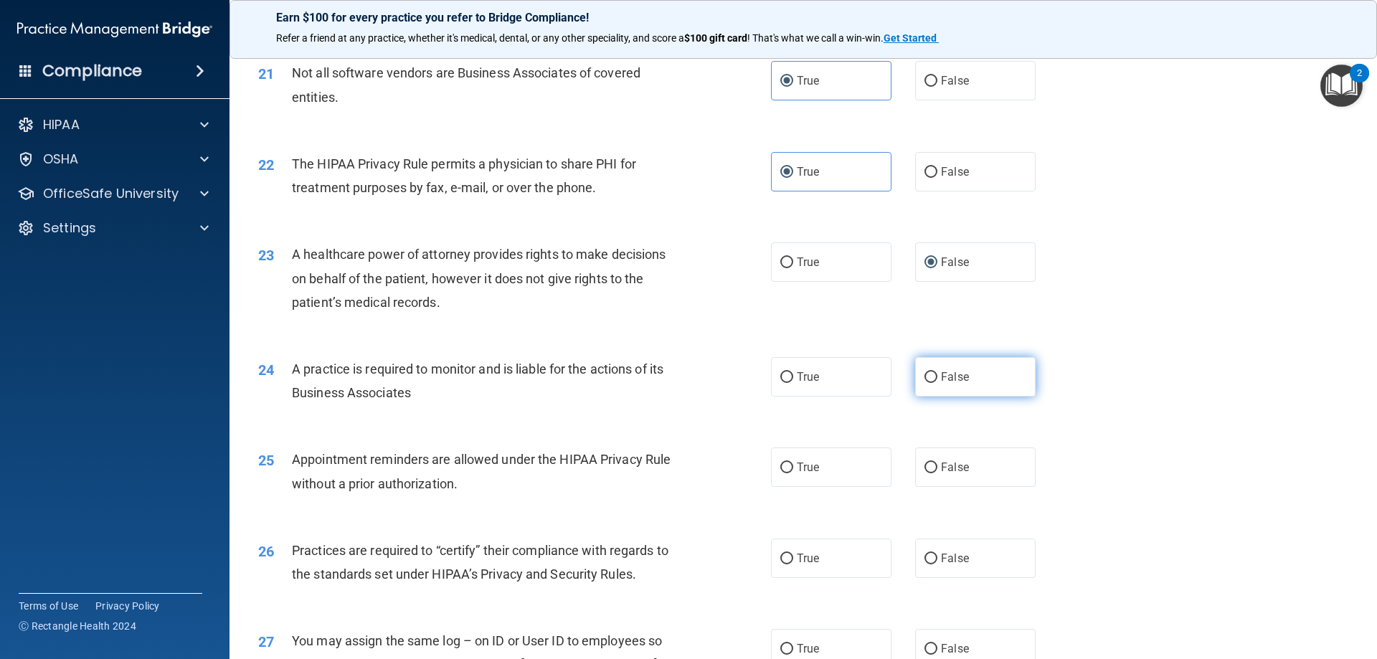
click at [984, 377] on label "False" at bounding box center [975, 376] width 121 height 39
click at [938, 377] on input "False" at bounding box center [931, 377] width 13 height 11
radio input "true"
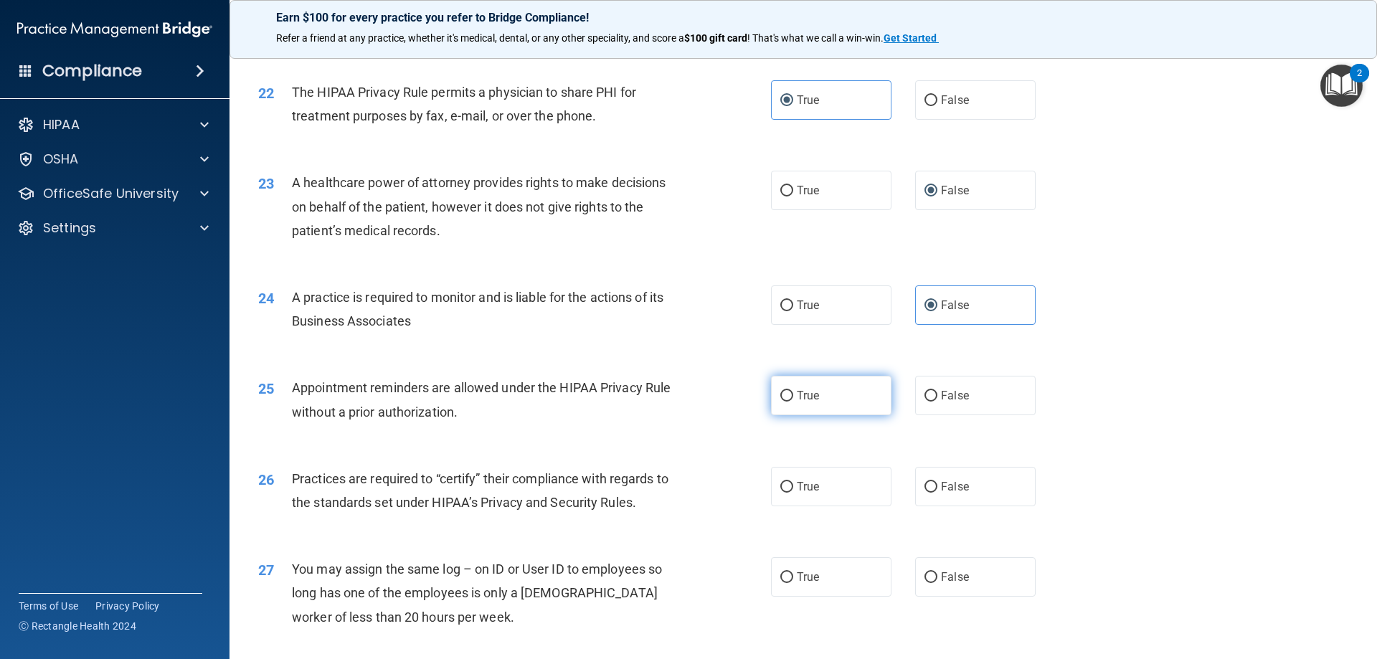
click at [824, 397] on label "True" at bounding box center [831, 395] width 121 height 39
click at [793, 397] on input "True" at bounding box center [787, 396] width 13 height 11
radio input "true"
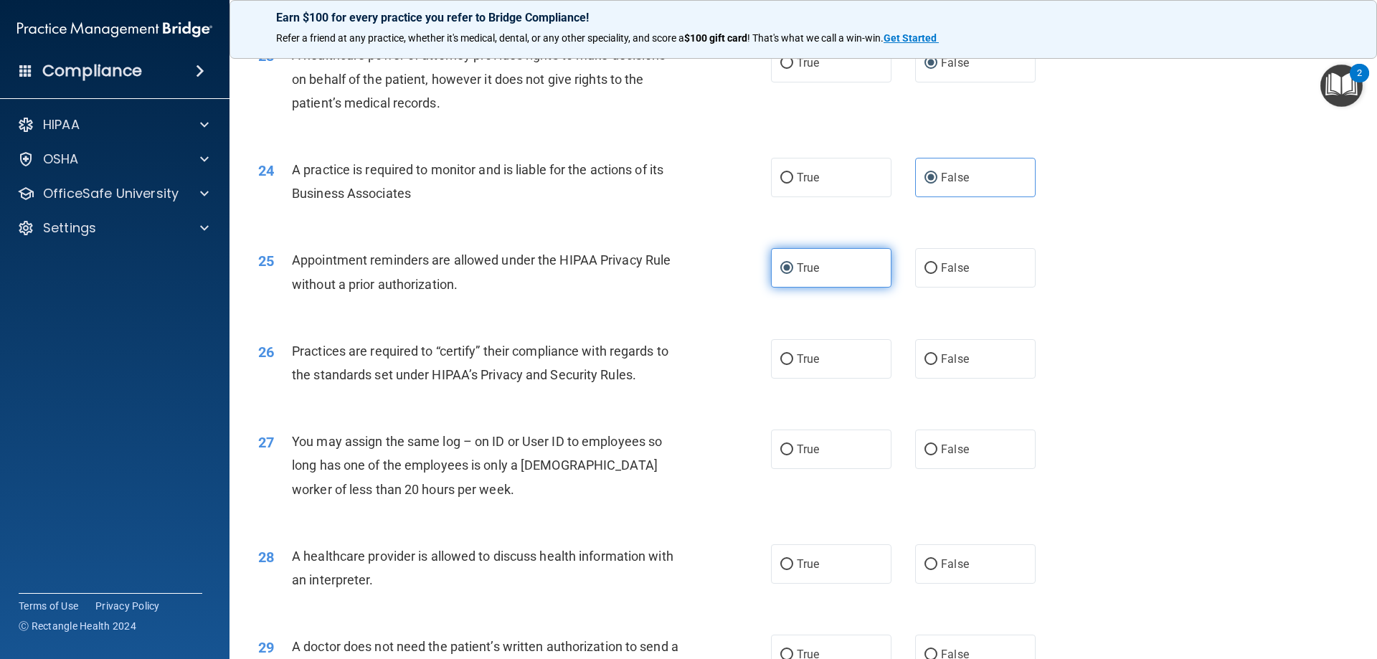
scroll to position [2439, 0]
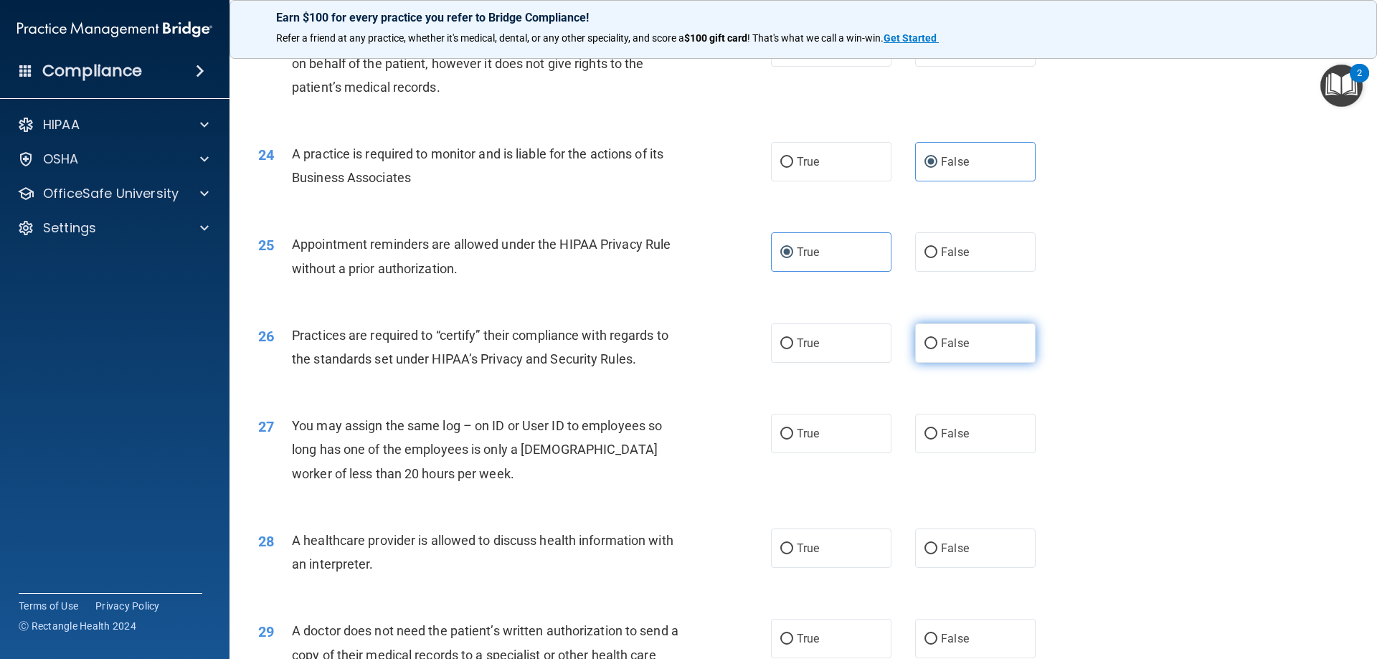
click at [931, 344] on label "False" at bounding box center [975, 343] width 121 height 39
click at [931, 344] on input "False" at bounding box center [931, 344] width 13 height 11
radio input "true"
click at [944, 424] on label "False" at bounding box center [975, 433] width 121 height 39
click at [938, 429] on input "False" at bounding box center [931, 434] width 13 height 11
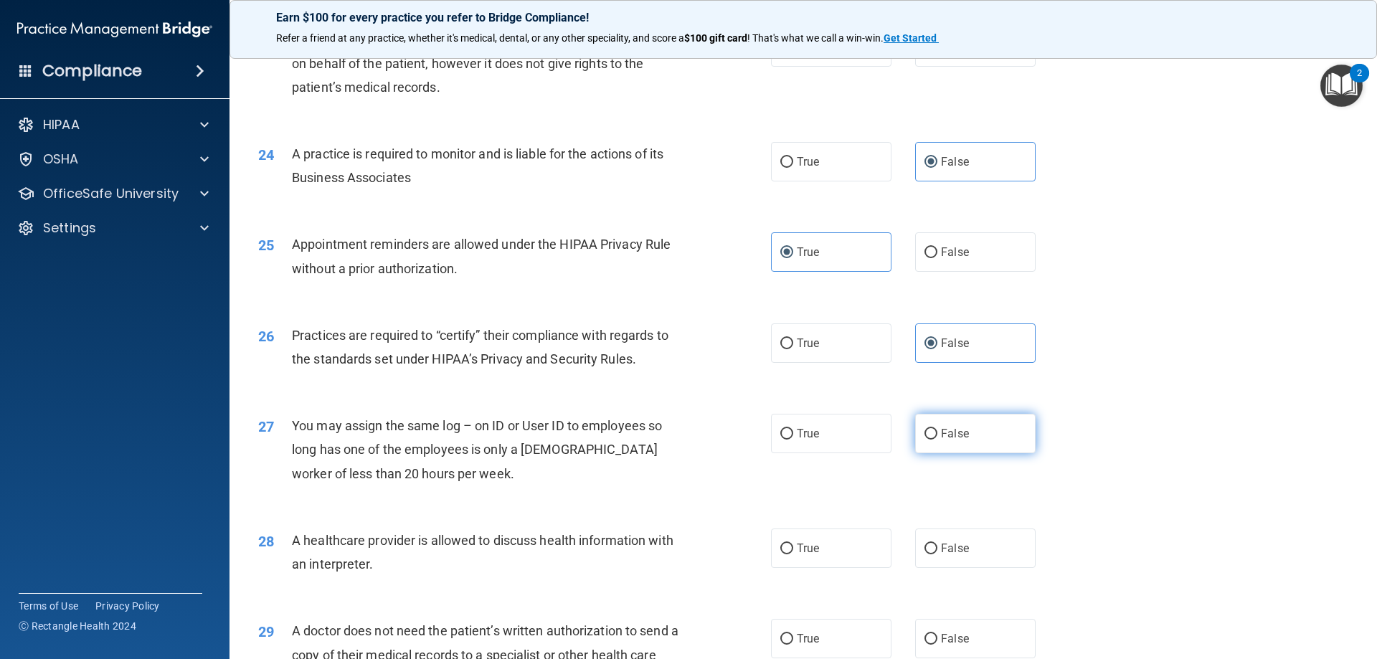
radio input "true"
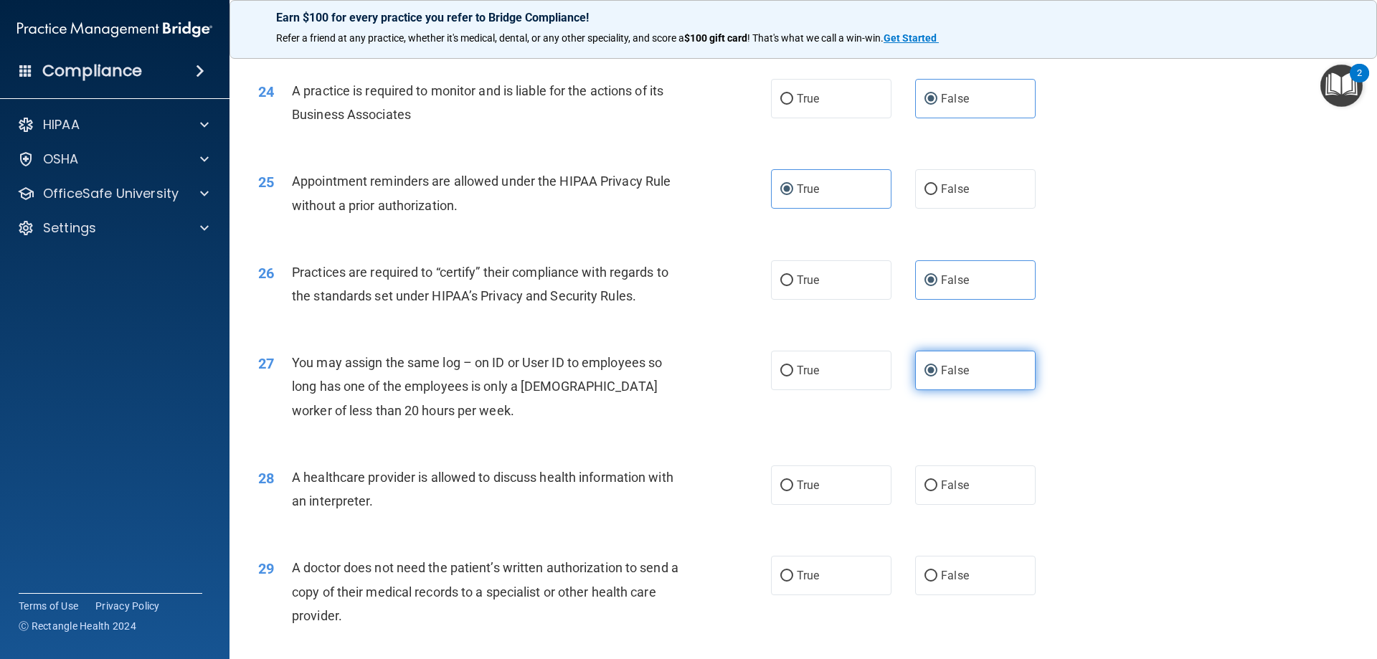
scroll to position [2583, 0]
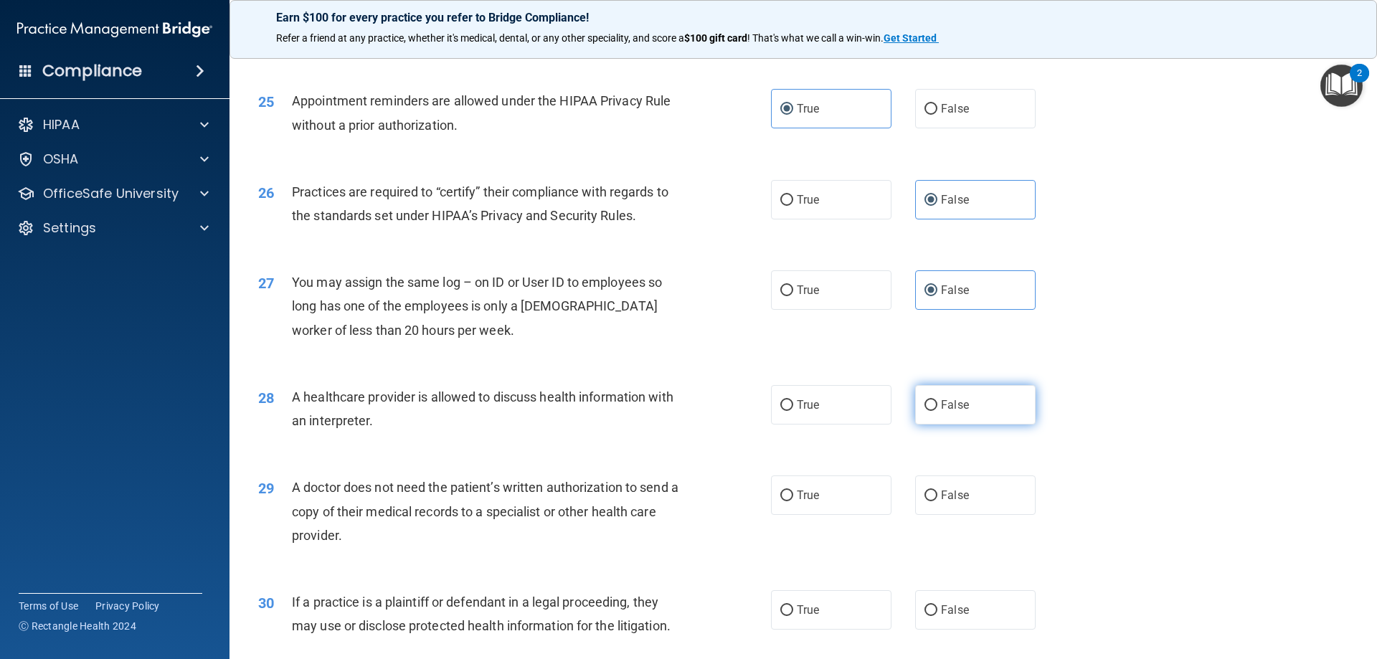
click at [915, 409] on label "False" at bounding box center [975, 404] width 121 height 39
click at [925, 409] on input "False" at bounding box center [931, 405] width 13 height 11
radio input "true"
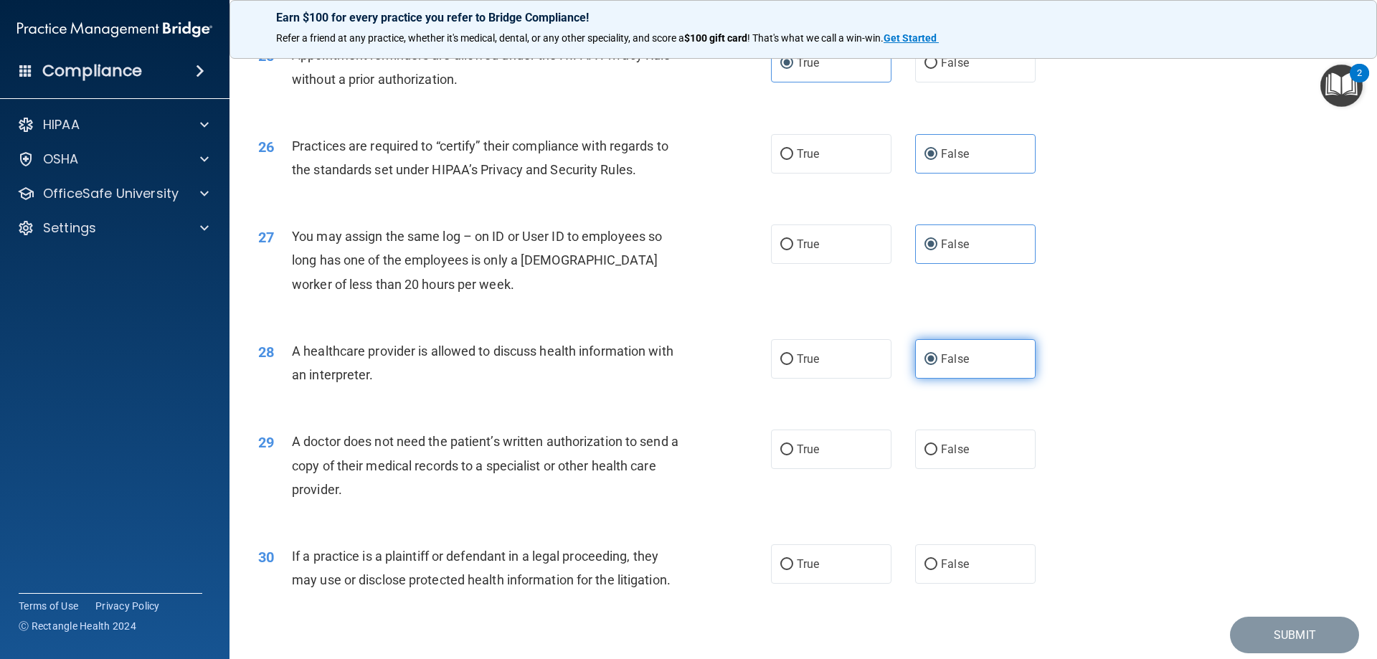
scroll to position [2654, 0]
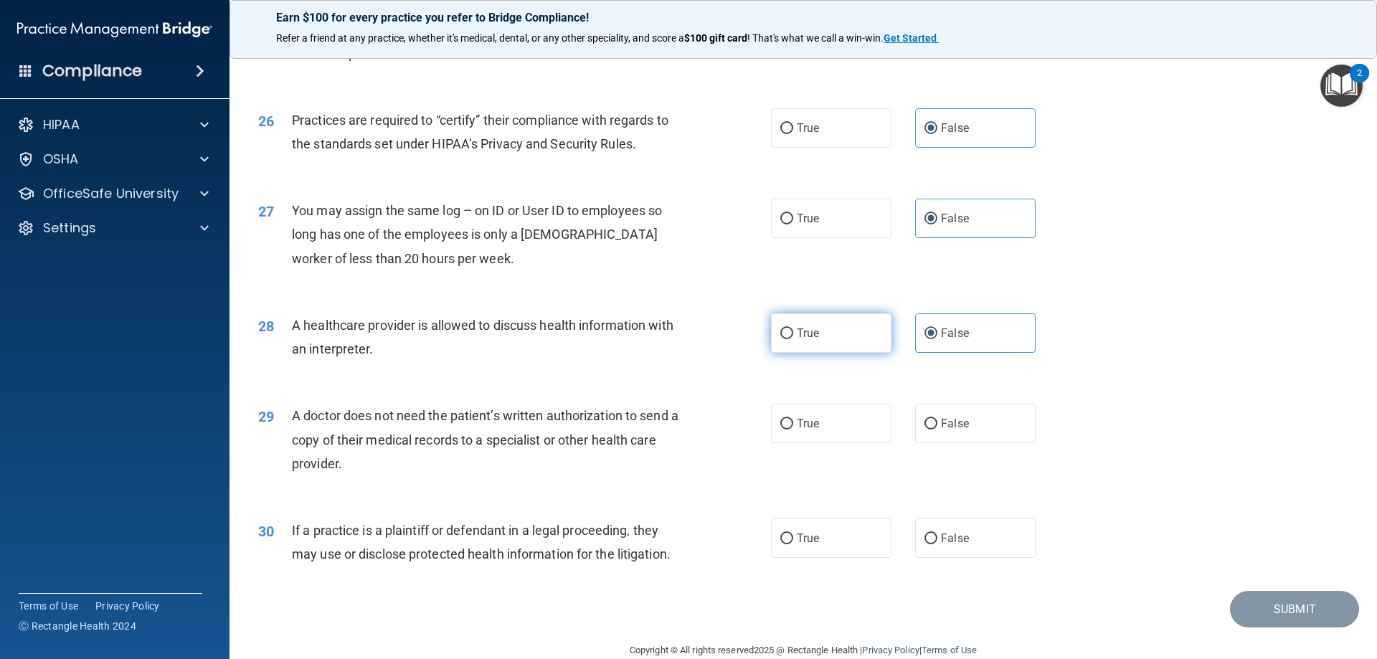
click at [802, 344] on label "True" at bounding box center [831, 333] width 121 height 39
click at [793, 339] on input "True" at bounding box center [787, 334] width 13 height 11
radio input "true"
radio input "false"
click at [814, 413] on label "True" at bounding box center [831, 423] width 121 height 39
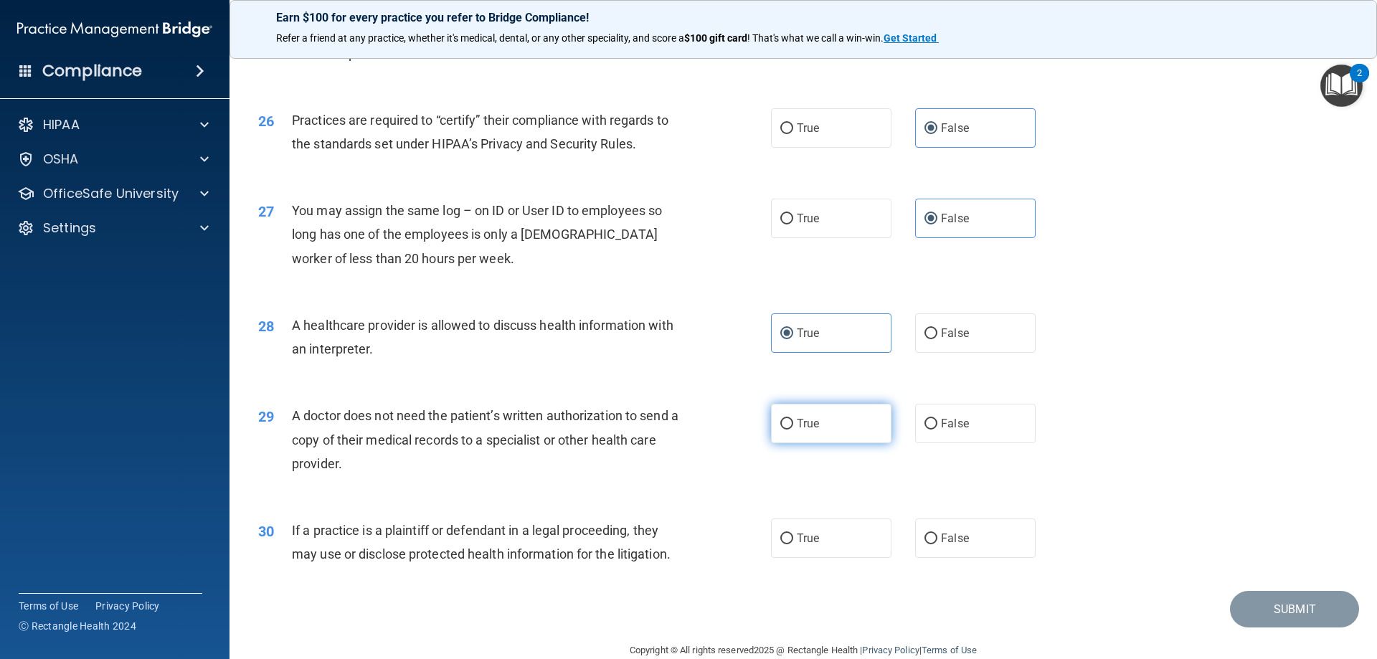
click at [793, 419] on input "True" at bounding box center [787, 424] width 13 height 11
radio input "true"
click at [839, 535] on label "True" at bounding box center [831, 538] width 121 height 39
click at [793, 535] on input "True" at bounding box center [787, 539] width 13 height 11
radio input "true"
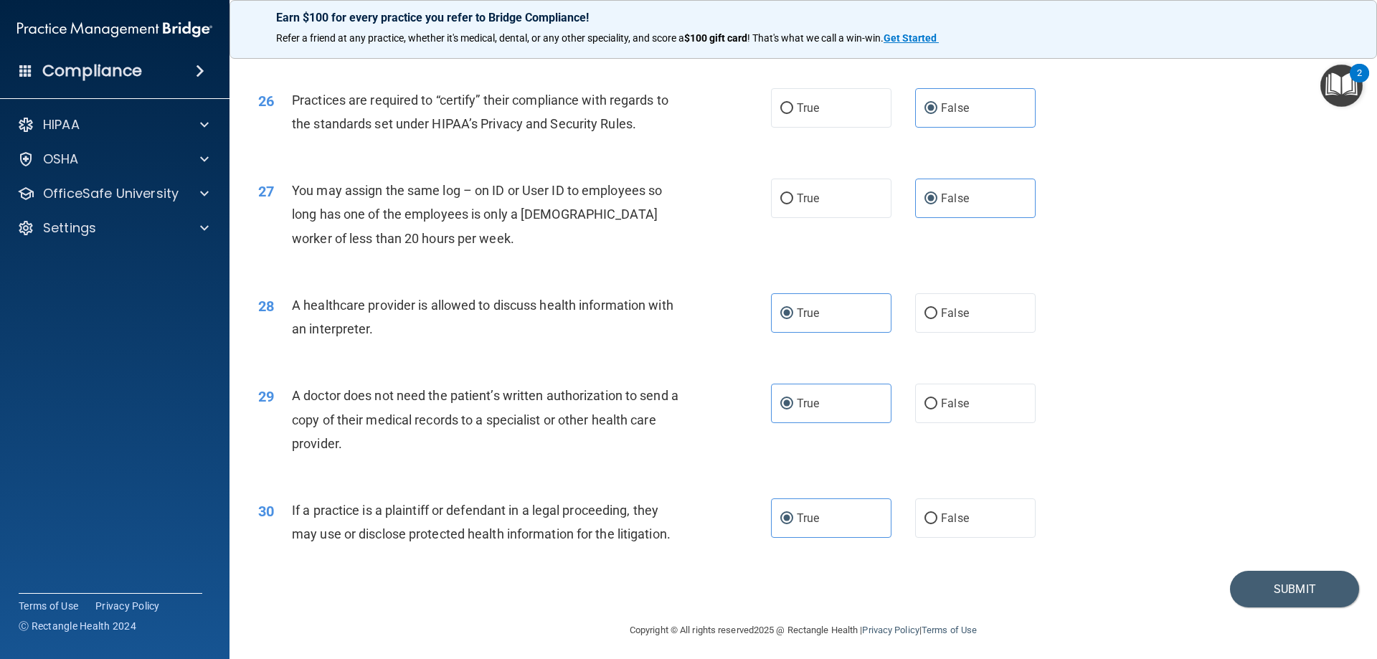
scroll to position [2680, 0]
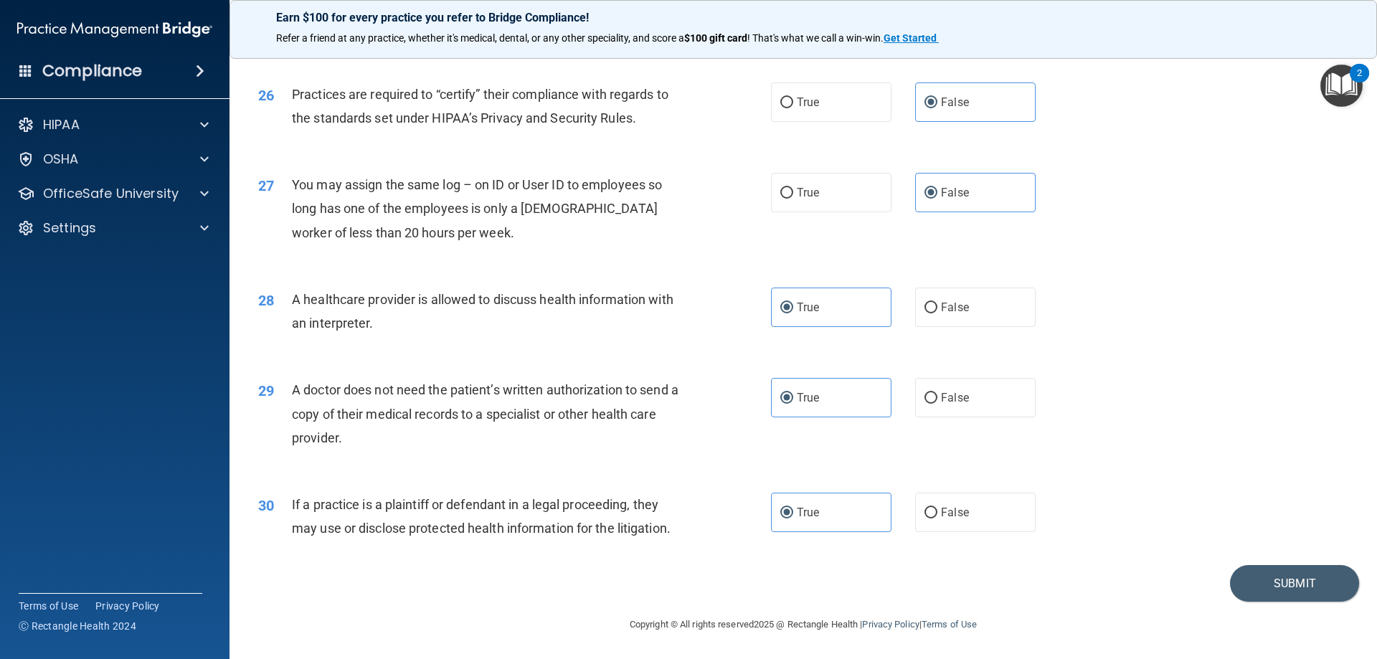
click at [1216, 582] on div "Submit" at bounding box center [804, 583] width 1112 height 37
click at [1232, 586] on button "Submit" at bounding box center [1294, 583] width 129 height 37
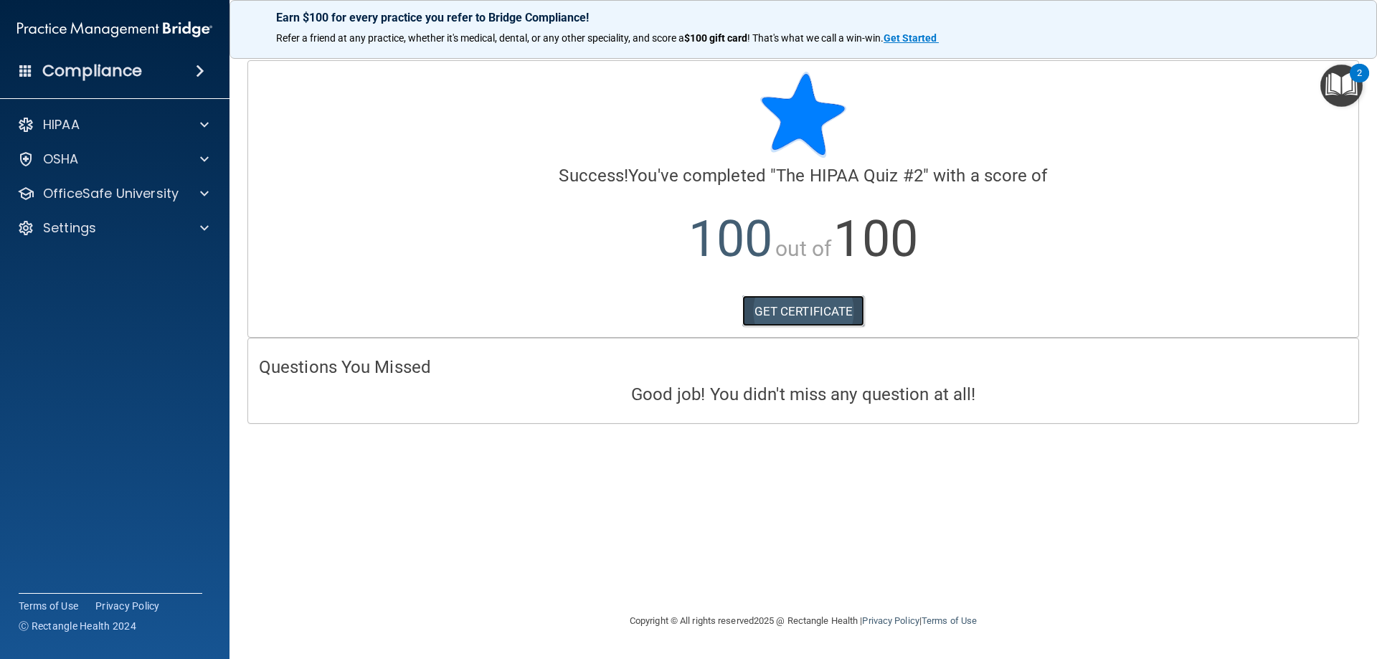
click at [766, 317] on link "GET CERTIFICATE" at bounding box center [804, 312] width 123 height 32
click at [95, 192] on p "OfficeSafe University" at bounding box center [111, 193] width 136 height 17
click at [173, 225] on img at bounding box center [174, 229] width 18 height 18
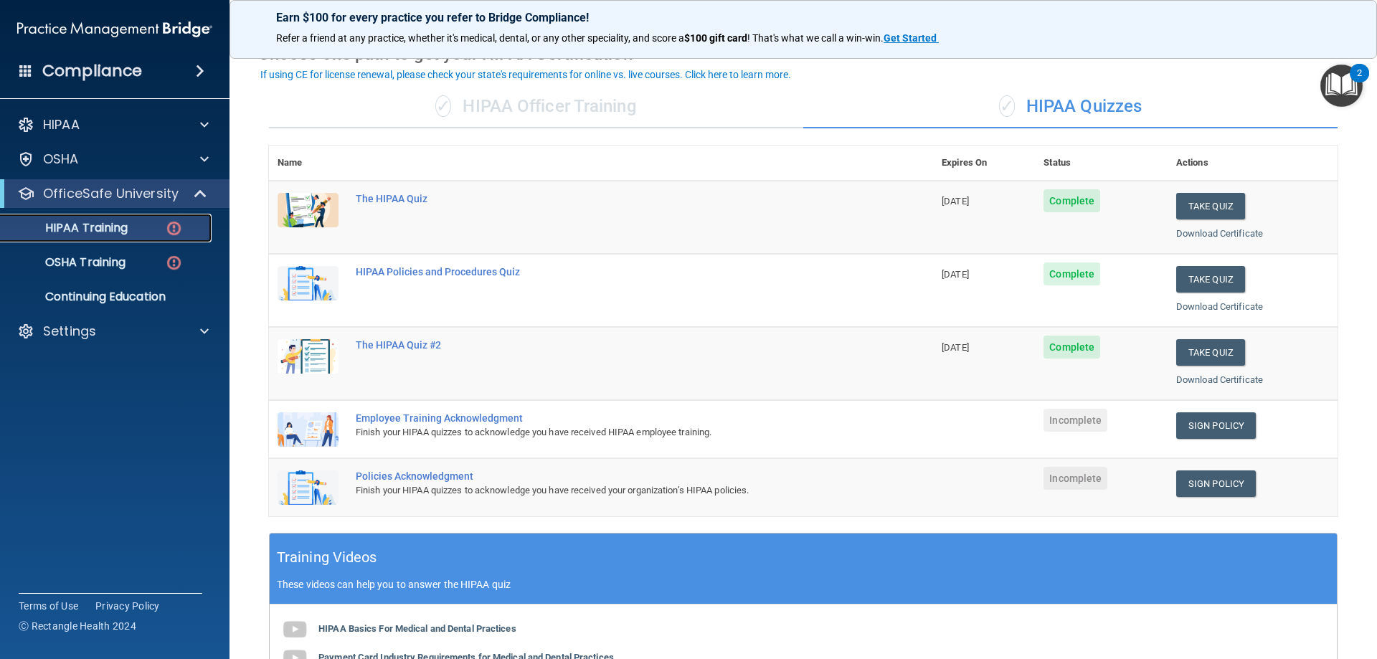
scroll to position [143, 0]
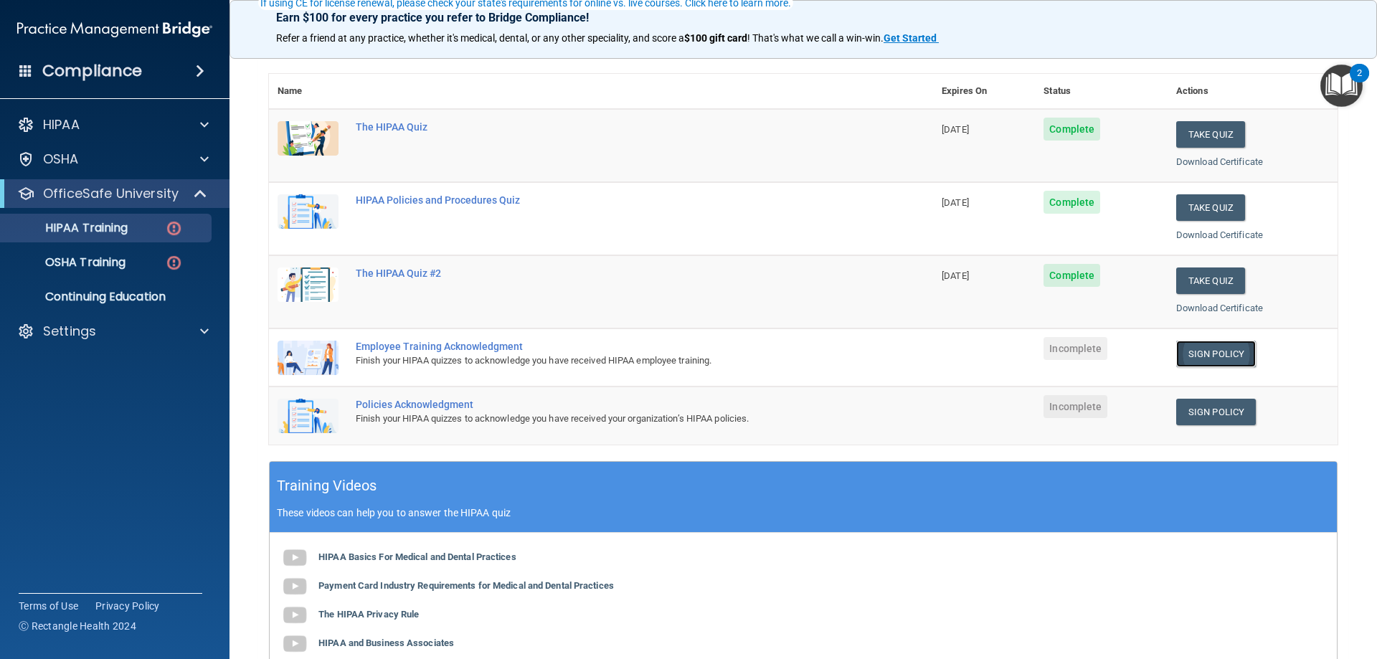
click at [1196, 352] on link "Sign Policy" at bounding box center [1217, 354] width 80 height 27
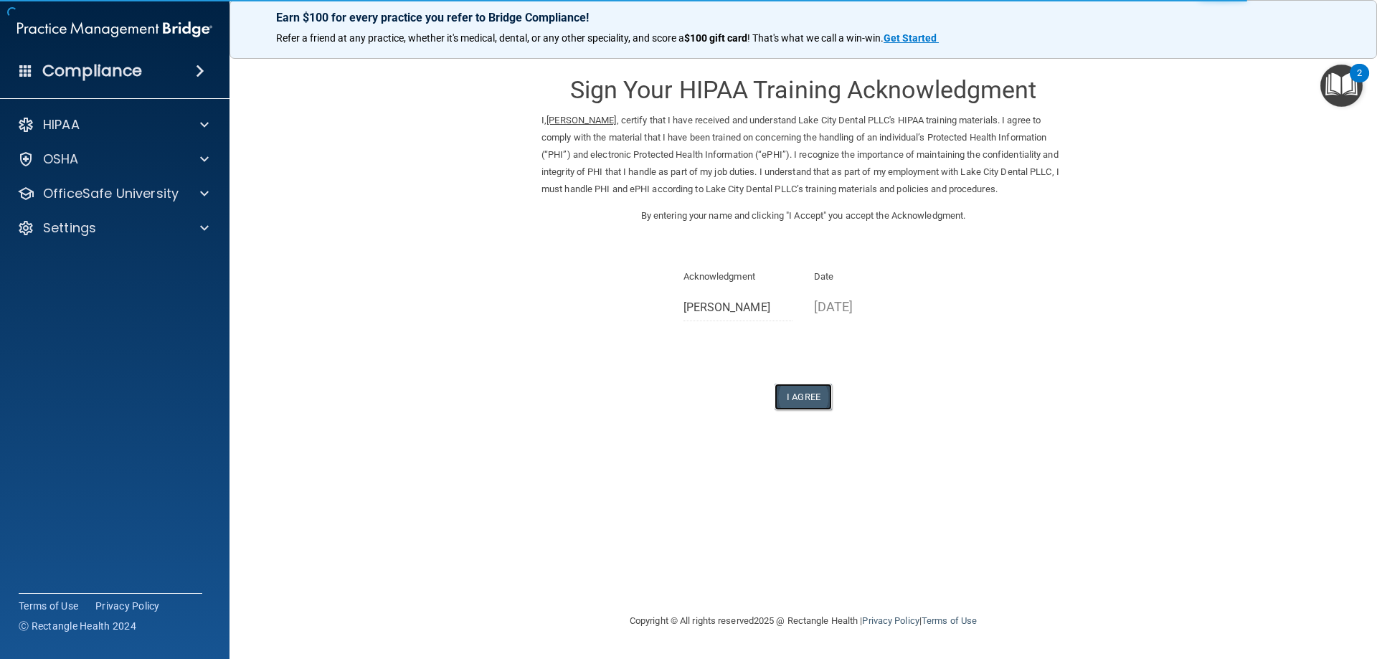
click at [820, 396] on button "I Agree" at bounding box center [803, 397] width 57 height 27
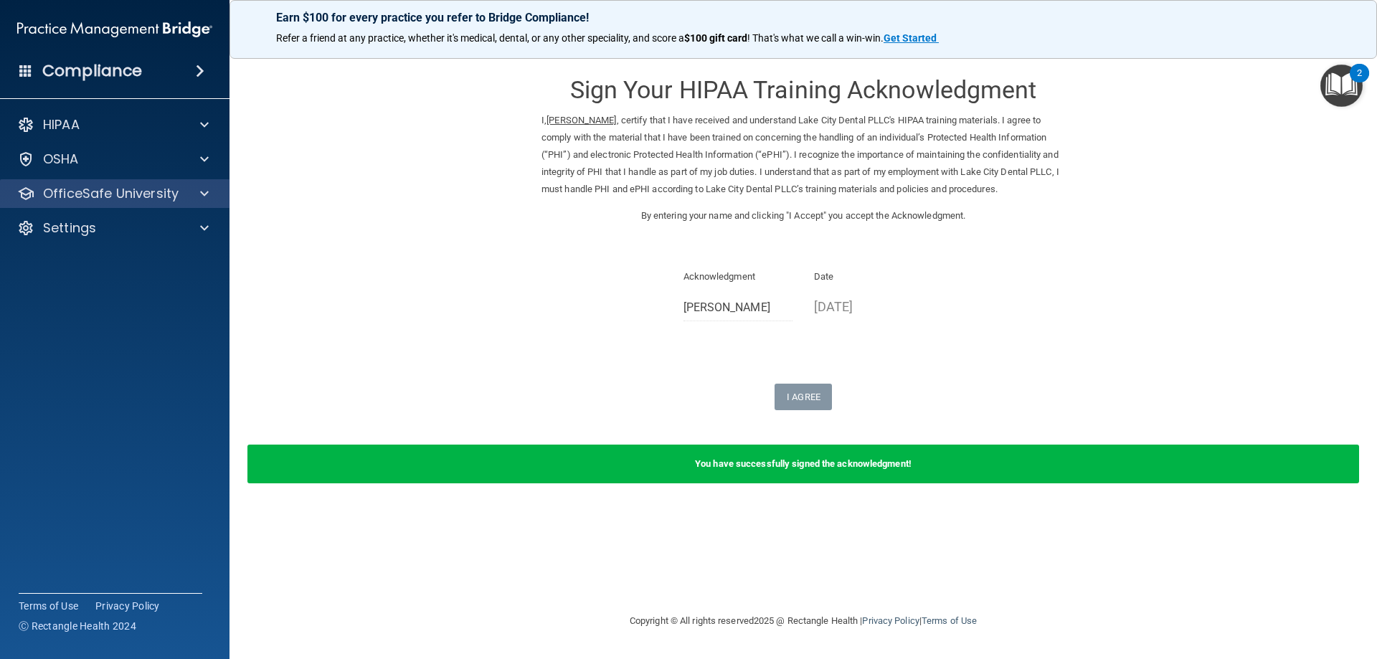
click at [83, 205] on div "OfficeSafe University" at bounding box center [115, 193] width 230 height 29
click at [172, 192] on p "OfficeSafe University" at bounding box center [111, 193] width 136 height 17
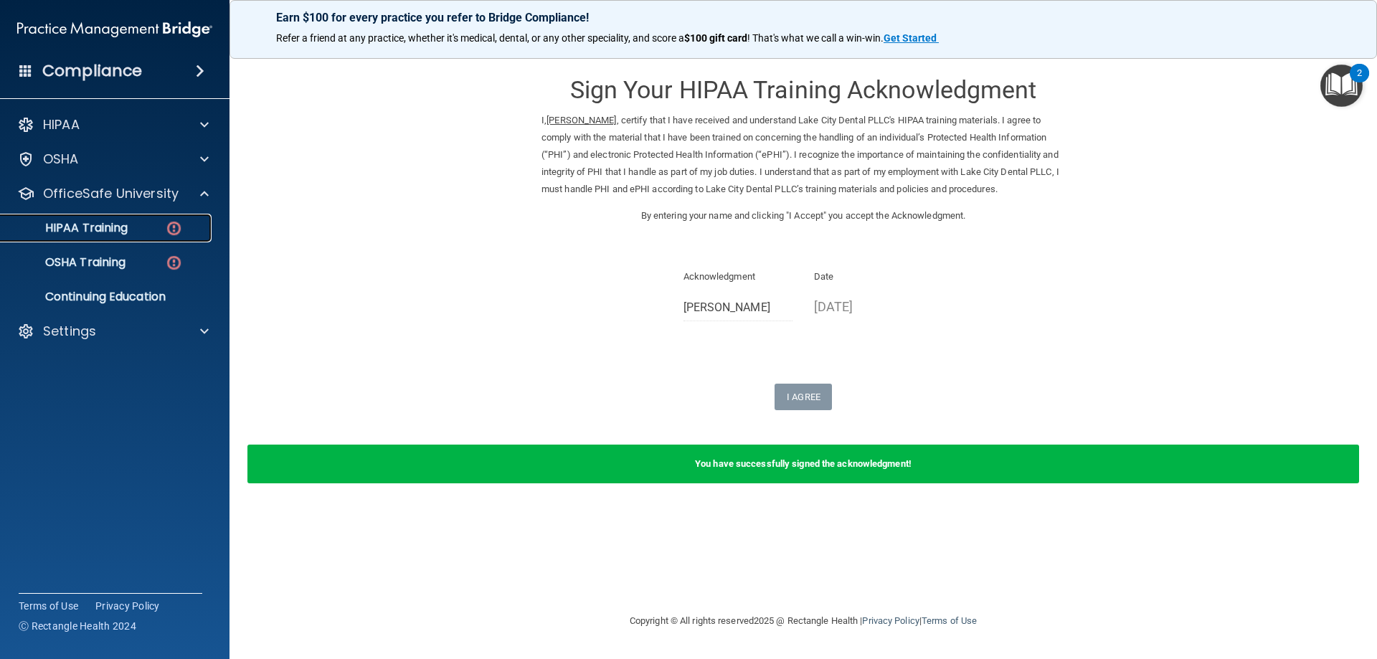
click at [152, 229] on div "HIPAA Training" at bounding box center [107, 228] width 196 height 14
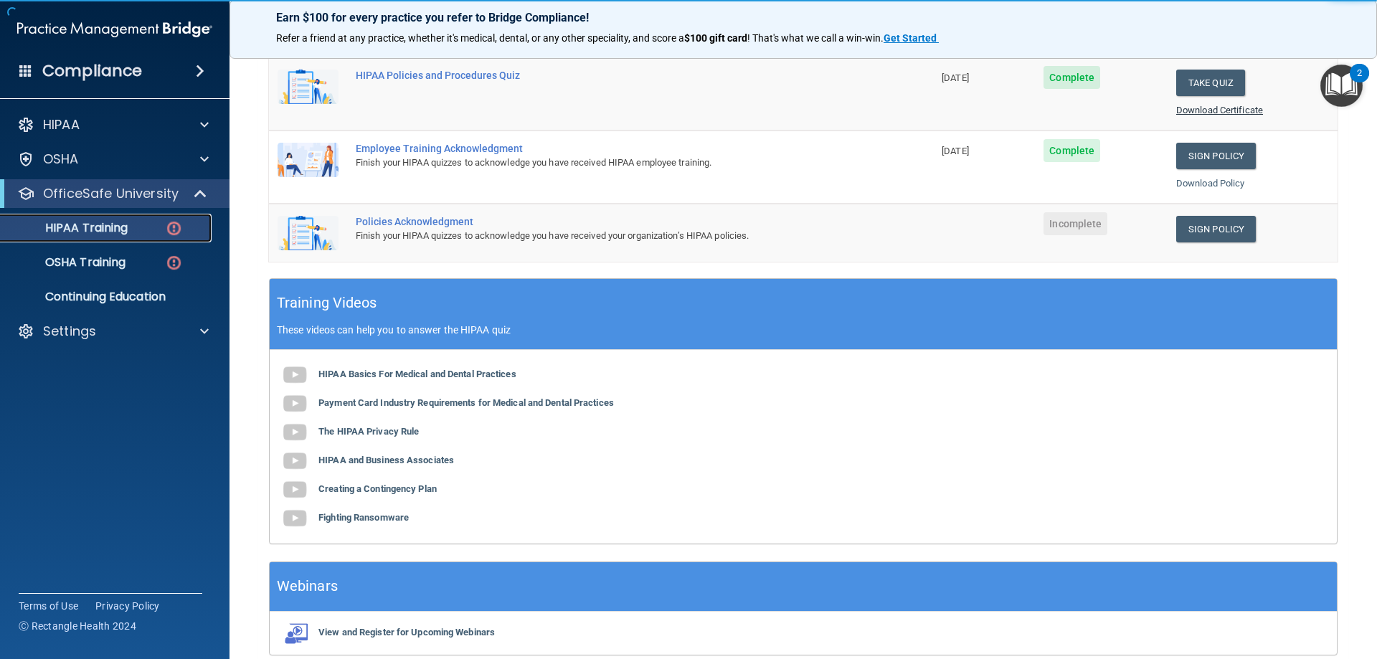
scroll to position [359, 0]
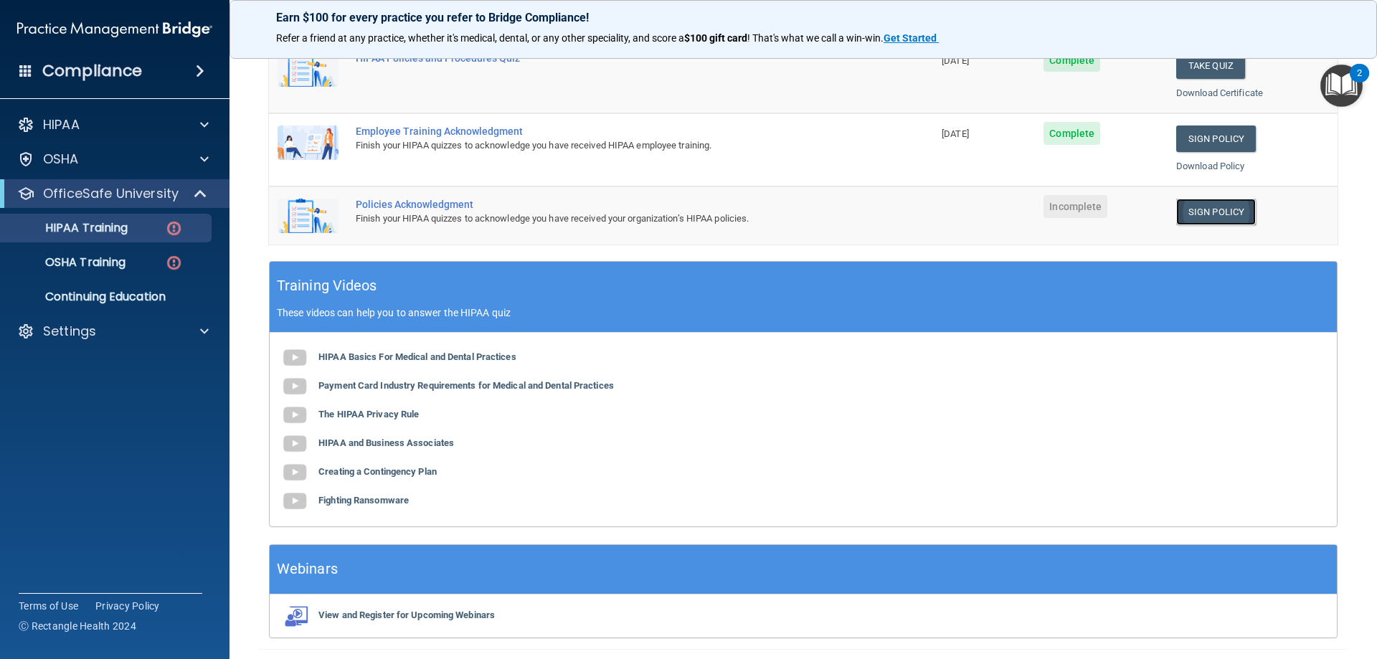
click at [1198, 211] on link "Sign Policy" at bounding box center [1217, 212] width 80 height 27
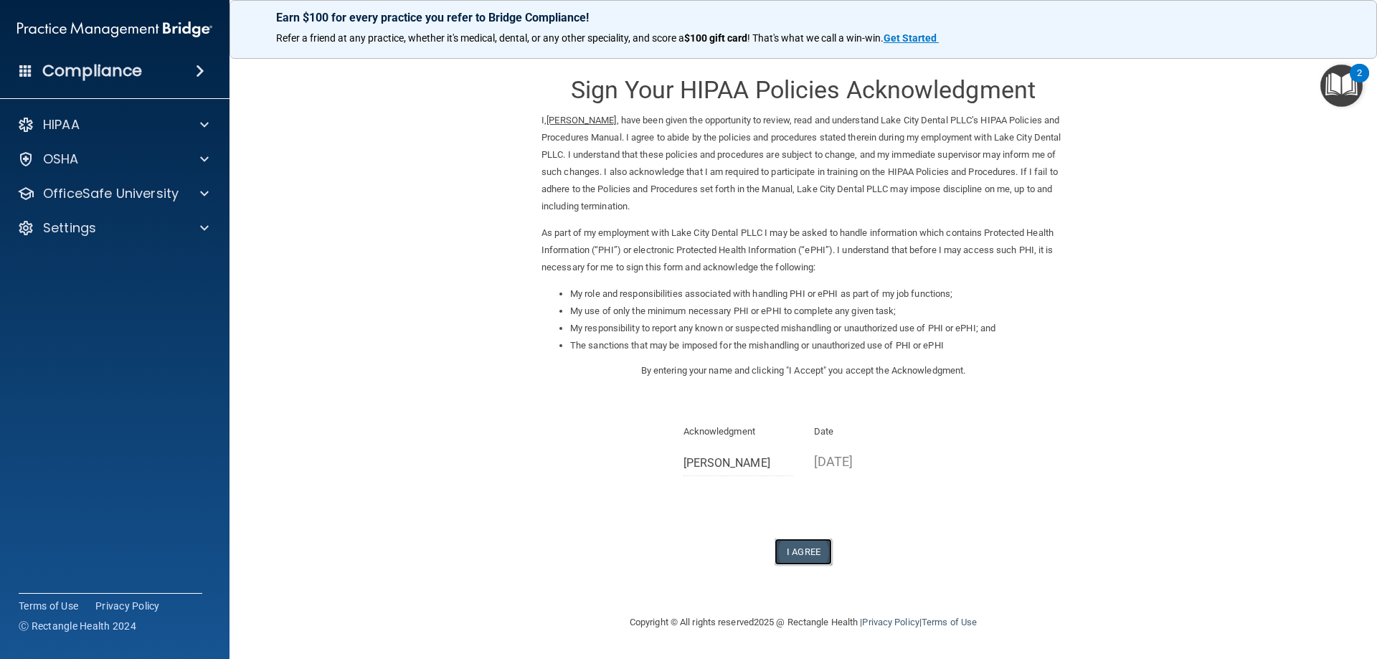
click at [824, 555] on button "I Agree" at bounding box center [803, 552] width 57 height 27
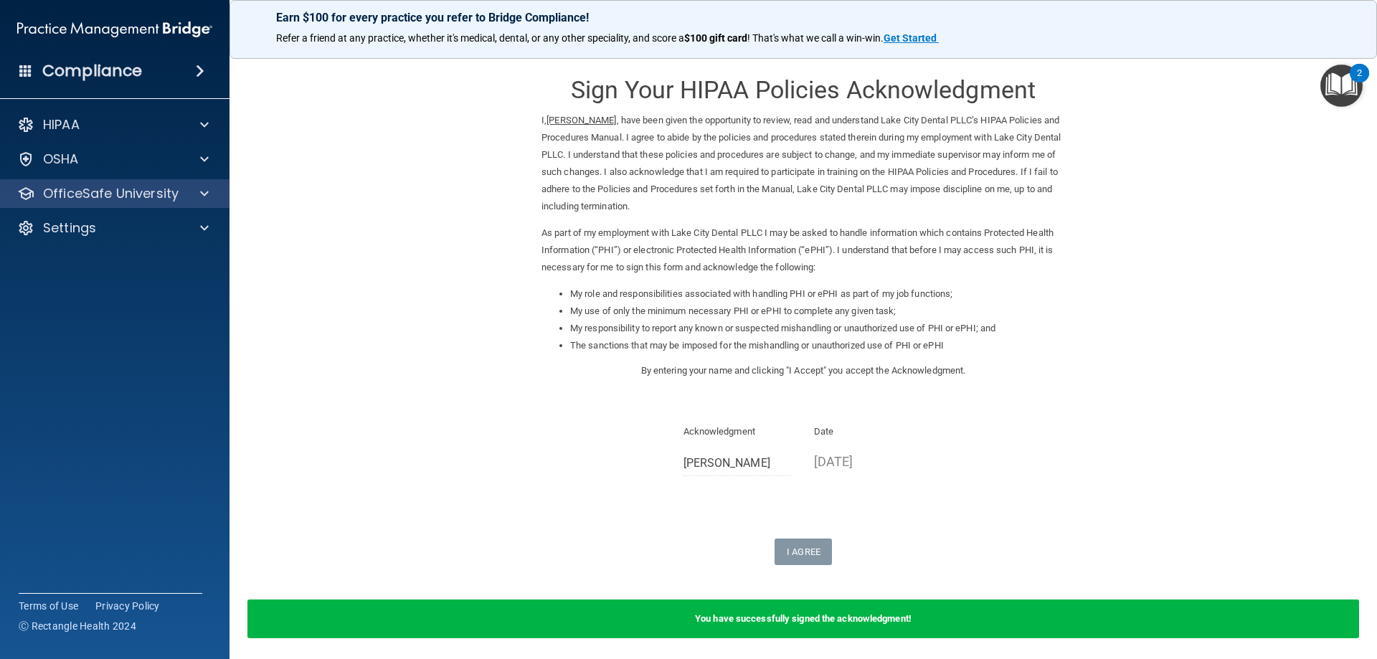
click at [146, 182] on div "OfficeSafe University" at bounding box center [115, 193] width 230 height 29
click at [199, 197] on div at bounding box center [202, 193] width 36 height 17
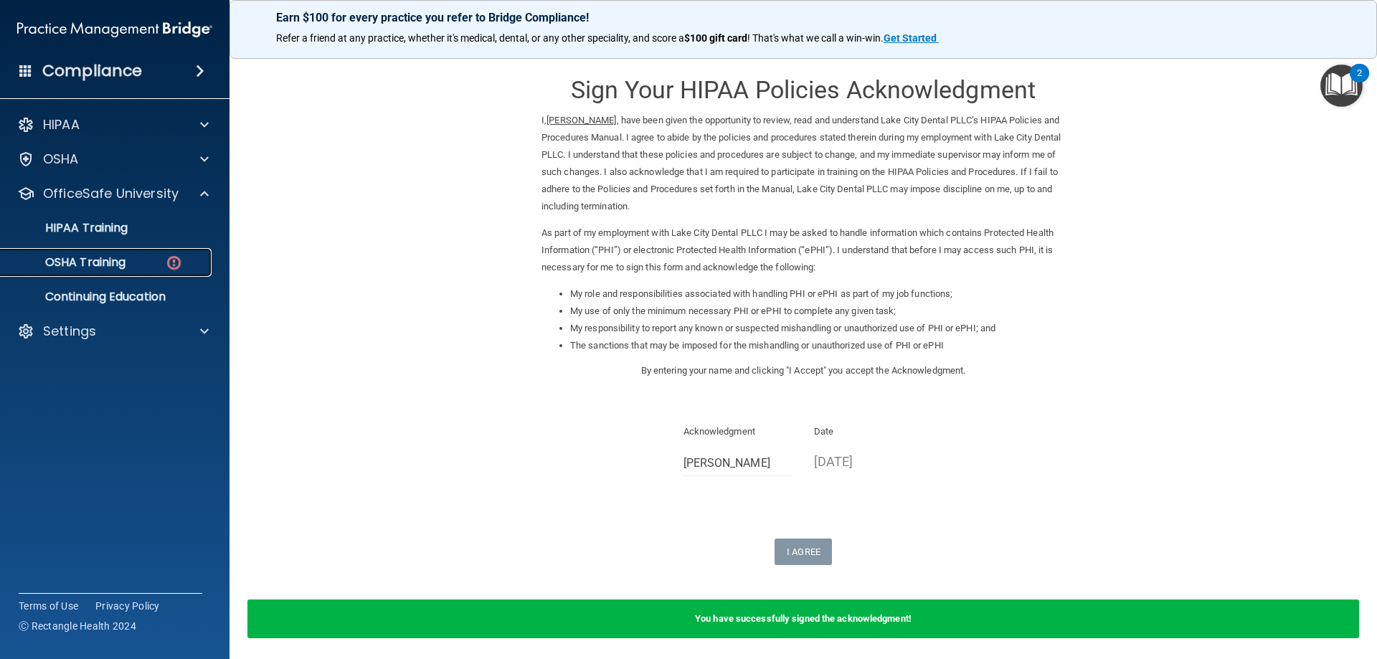
click at [159, 253] on link "OSHA Training" at bounding box center [99, 262] width 226 height 29
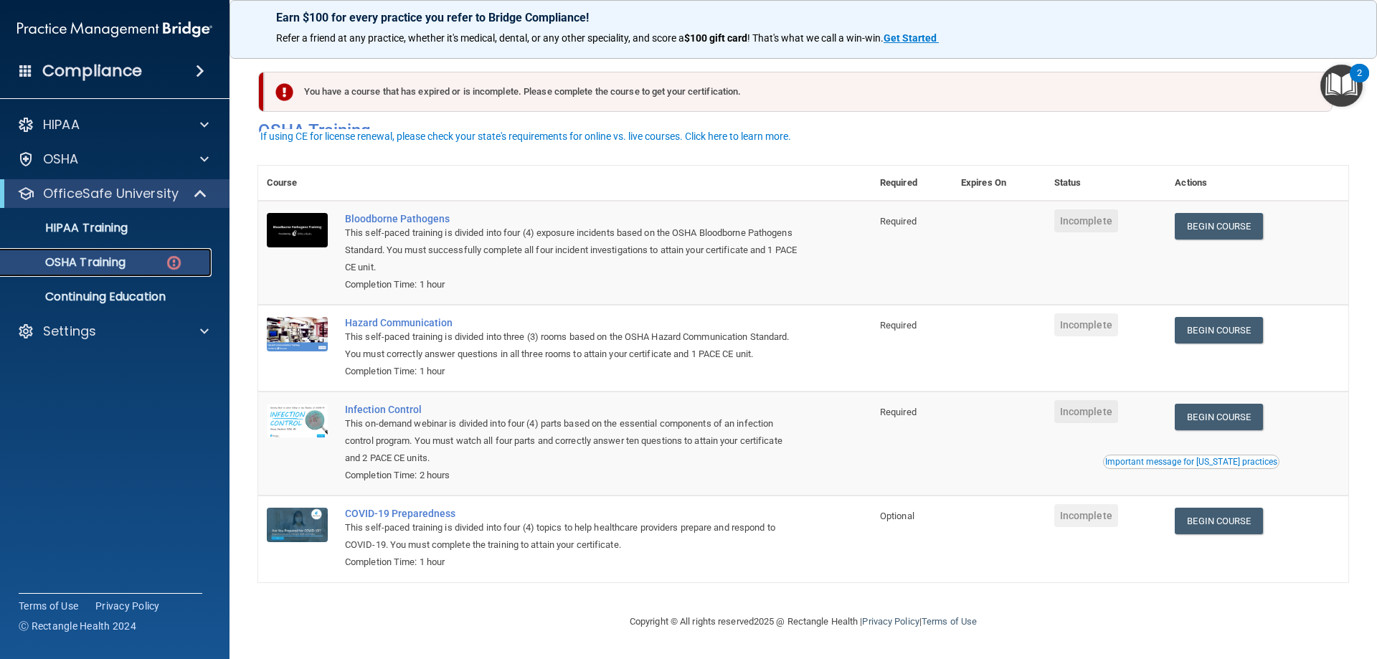
scroll to position [18, 0]
click at [361, 213] on div "Bloodborne Pathogens" at bounding box center [572, 218] width 455 height 11
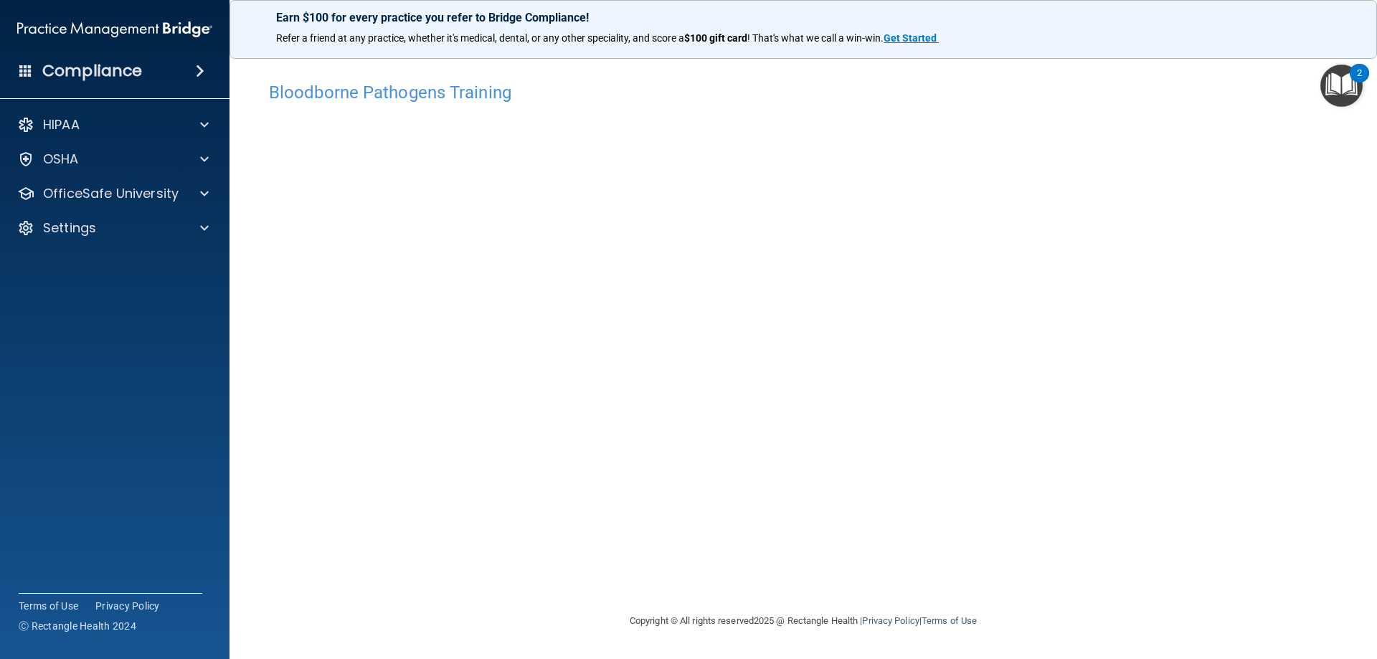
click at [1195, 560] on div "Bloodborne Pathogens Training This course doesn’t expire until . Are you sure y…" at bounding box center [803, 344] width 1090 height 538
click at [161, 197] on p "OfficeSafe University" at bounding box center [111, 193] width 136 height 17
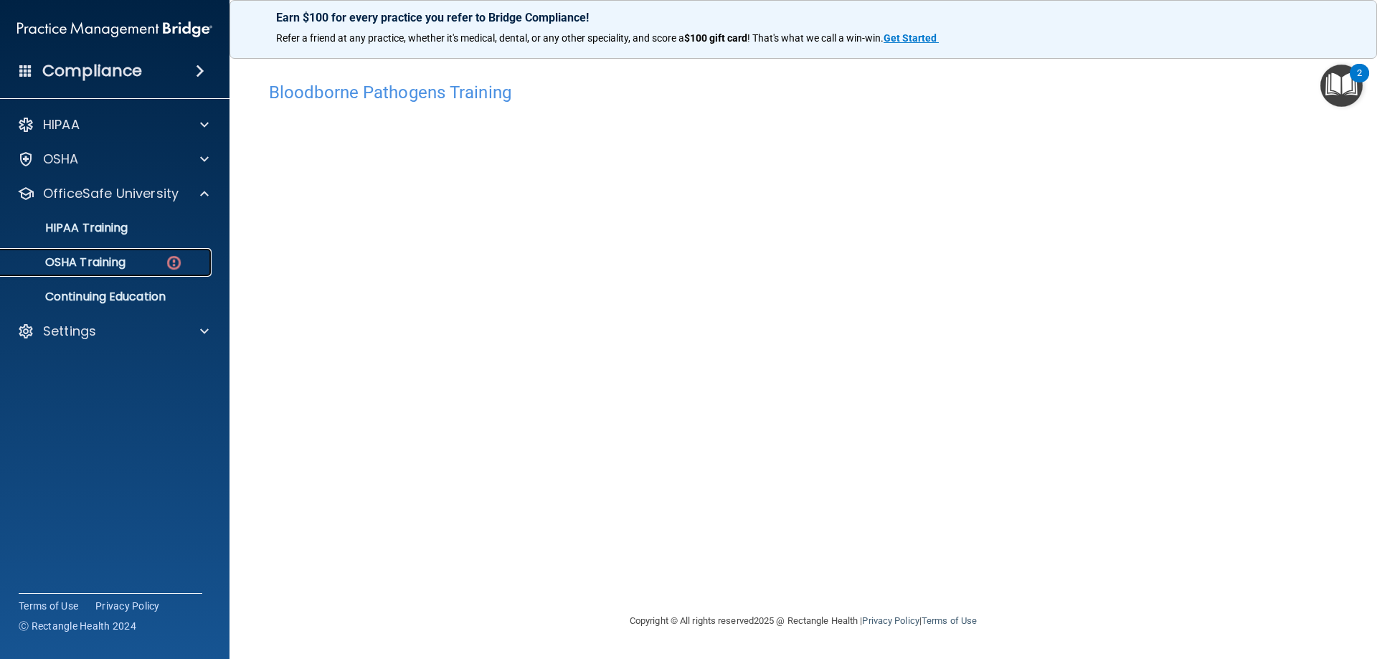
click at [161, 269] on div "OSHA Training" at bounding box center [107, 262] width 196 height 14
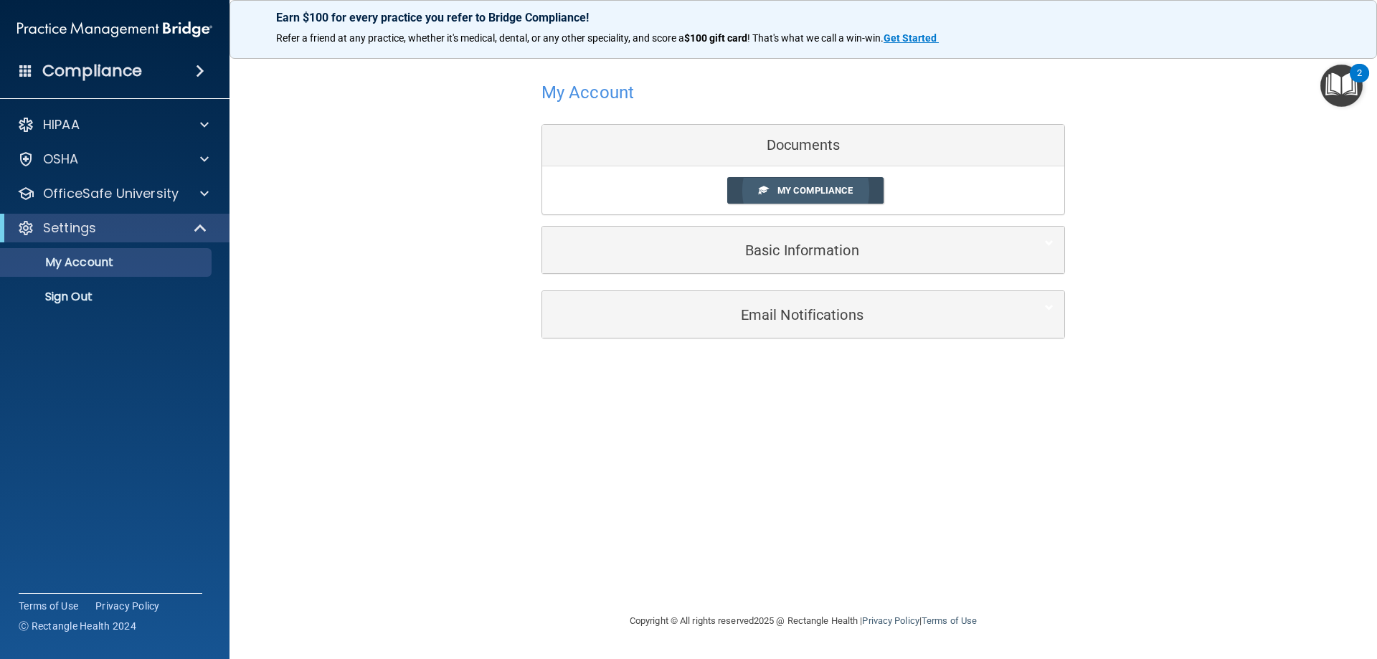
click at [824, 192] on span "My Compliance" at bounding box center [815, 190] width 75 height 11
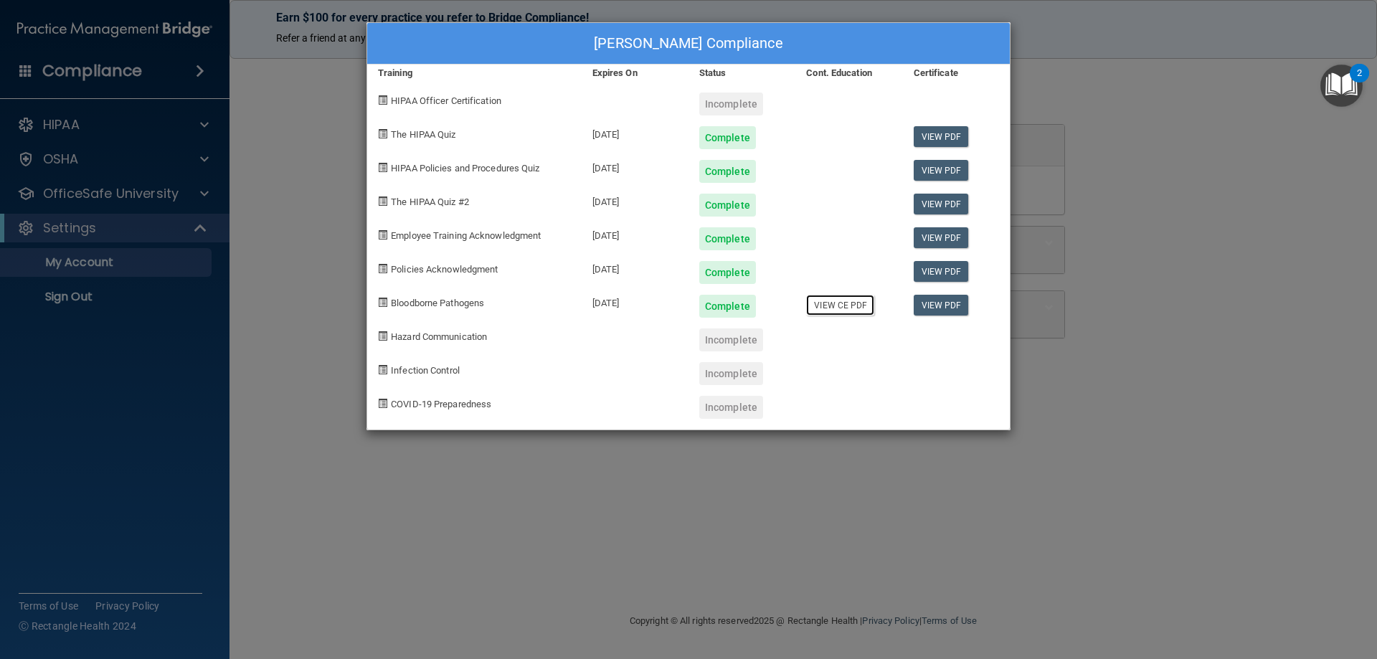
click at [854, 303] on link "View CE PDF" at bounding box center [840, 305] width 68 height 21
click at [1103, 310] on div "Allison Byrne's Compliance Training Expires On Status Cont. Education Certifica…" at bounding box center [688, 329] width 1377 height 659
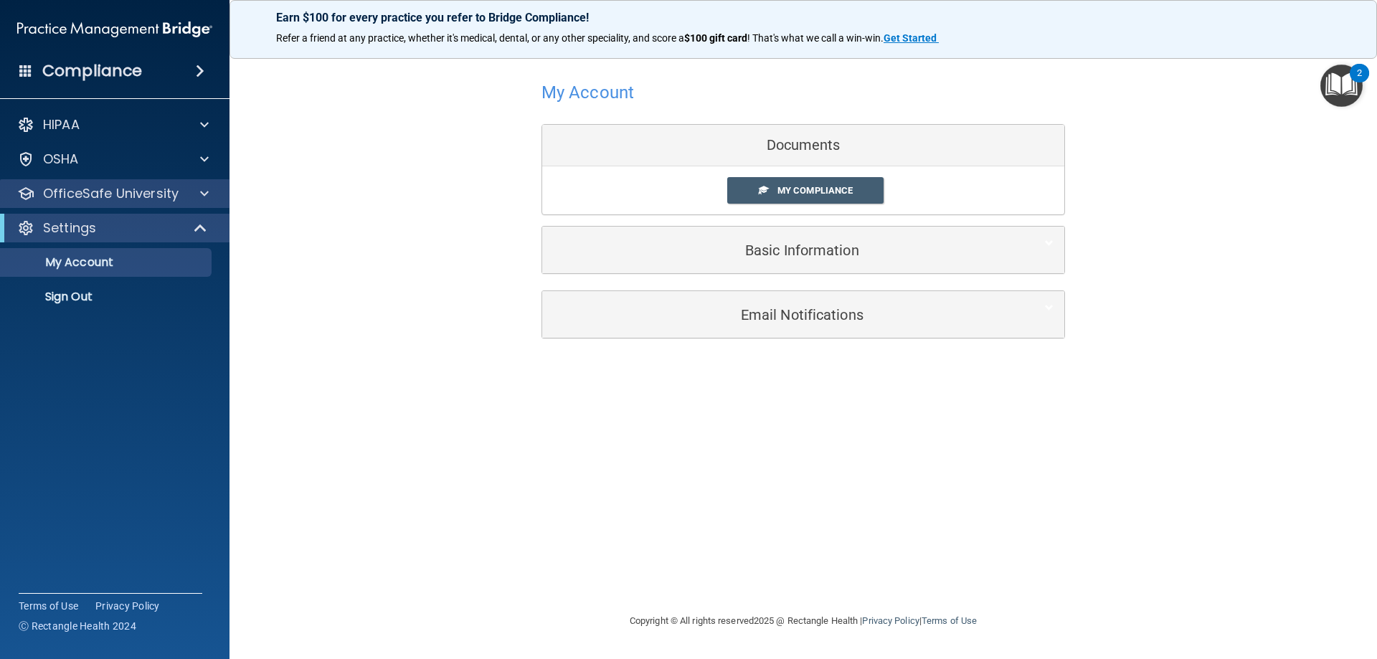
click at [167, 207] on div "OfficeSafe University" at bounding box center [115, 193] width 230 height 29
click at [212, 194] on div at bounding box center [202, 193] width 36 height 17
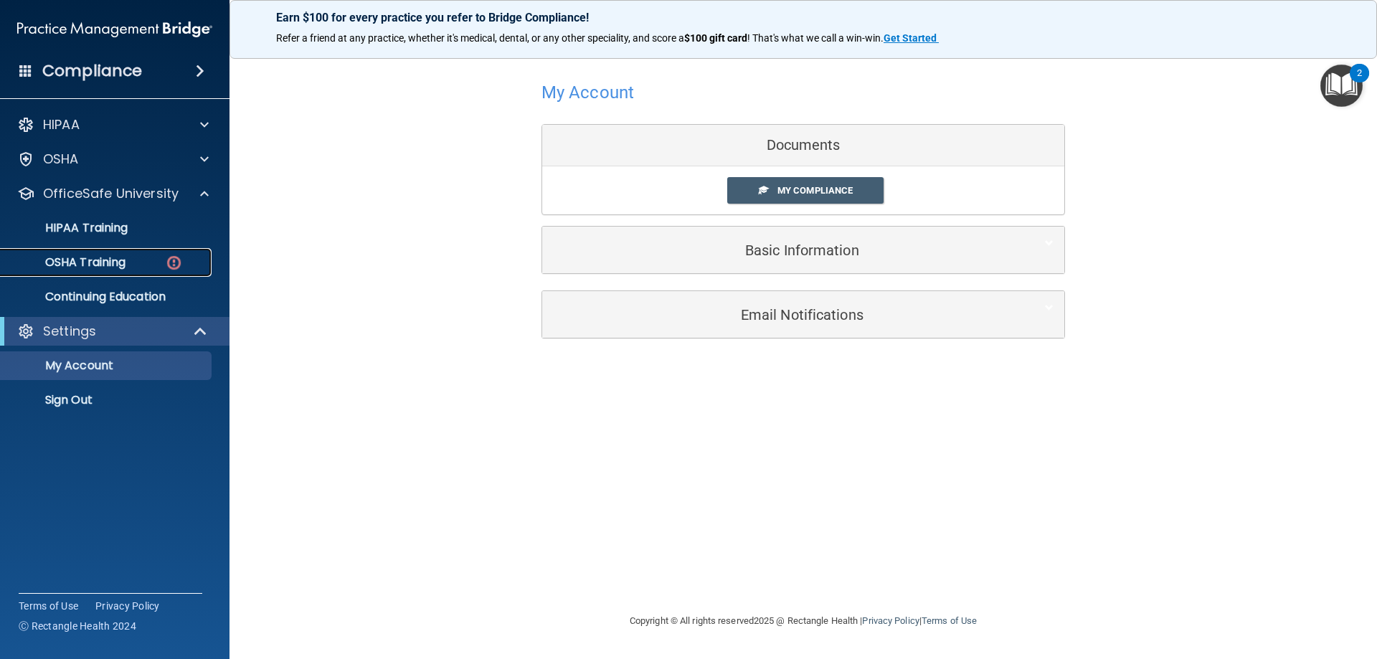
click at [126, 260] on p "OSHA Training" at bounding box center [67, 262] width 116 height 14
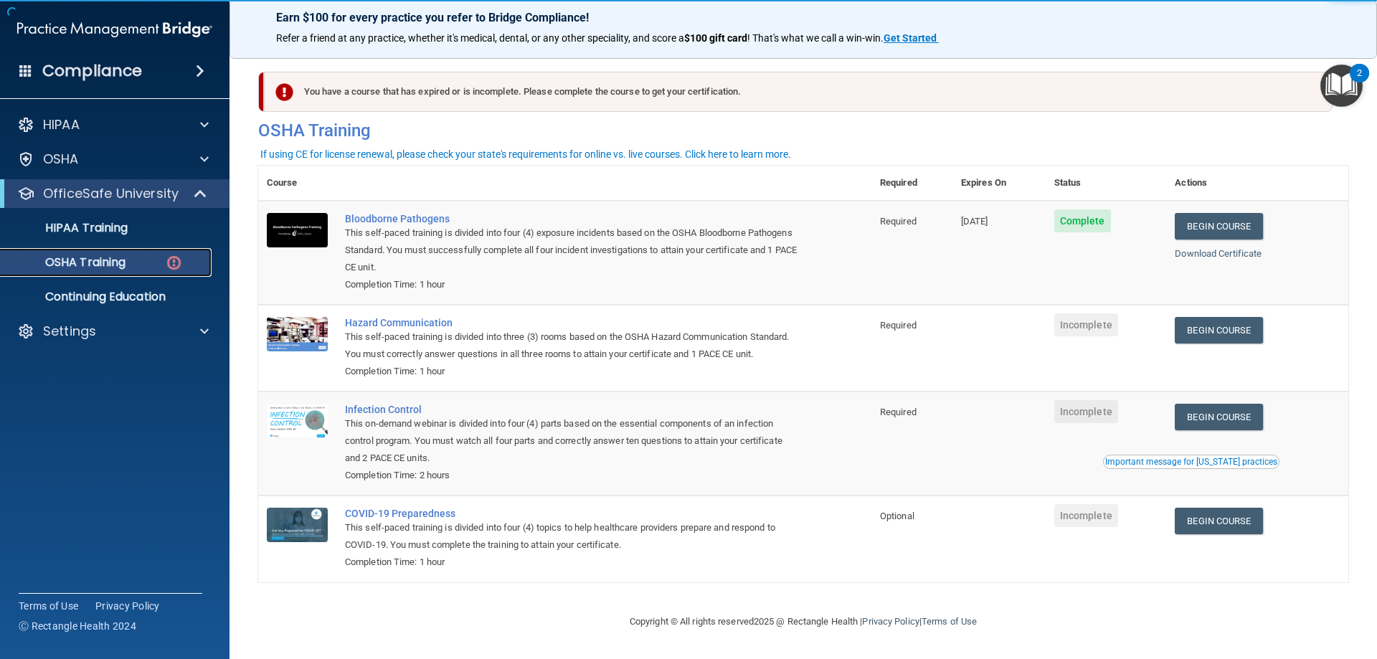
scroll to position [18, 0]
